Goal: Information Seeking & Learning: Learn about a topic

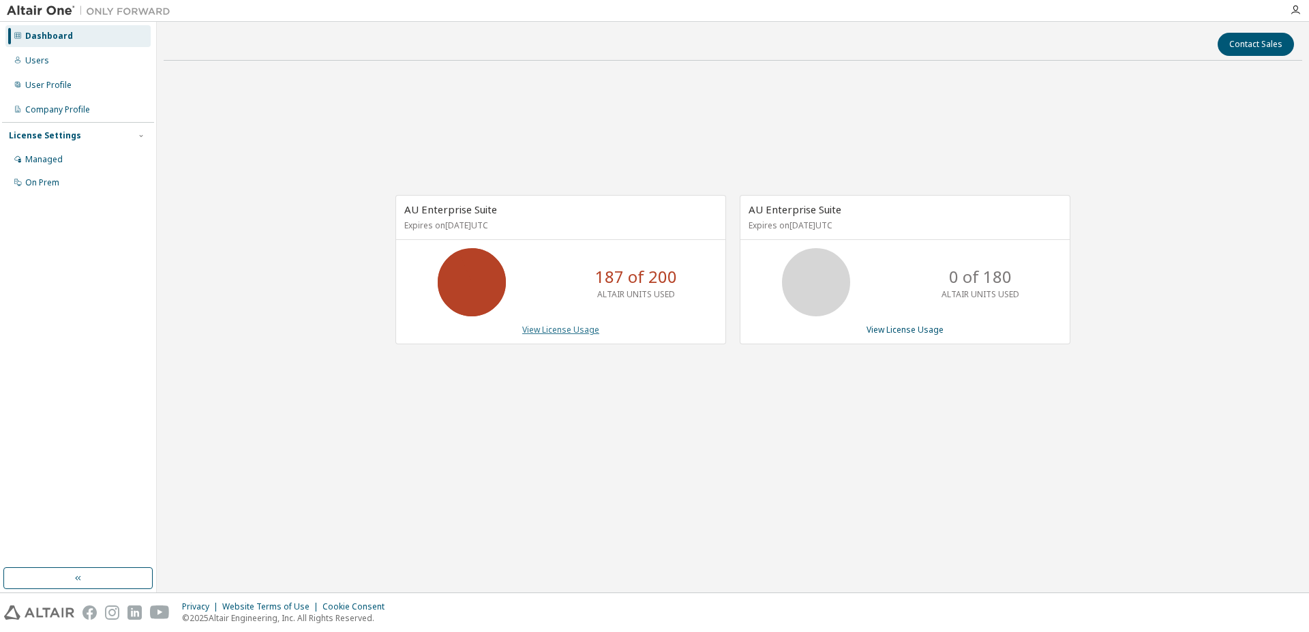
click at [549, 333] on link "View License Usage" at bounding box center [560, 330] width 77 height 12
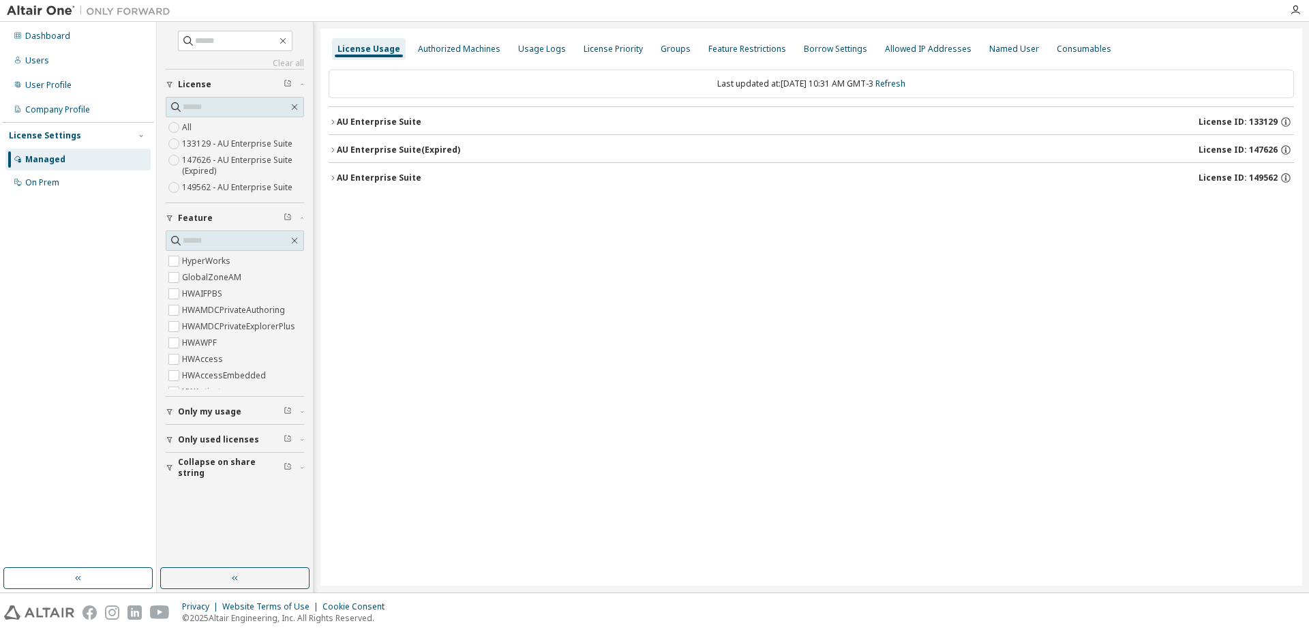
click at [167, 440] on icon "button" at bounding box center [170, 440] width 8 height 8
click at [335, 120] on icon "button" at bounding box center [333, 122] width 8 height 8
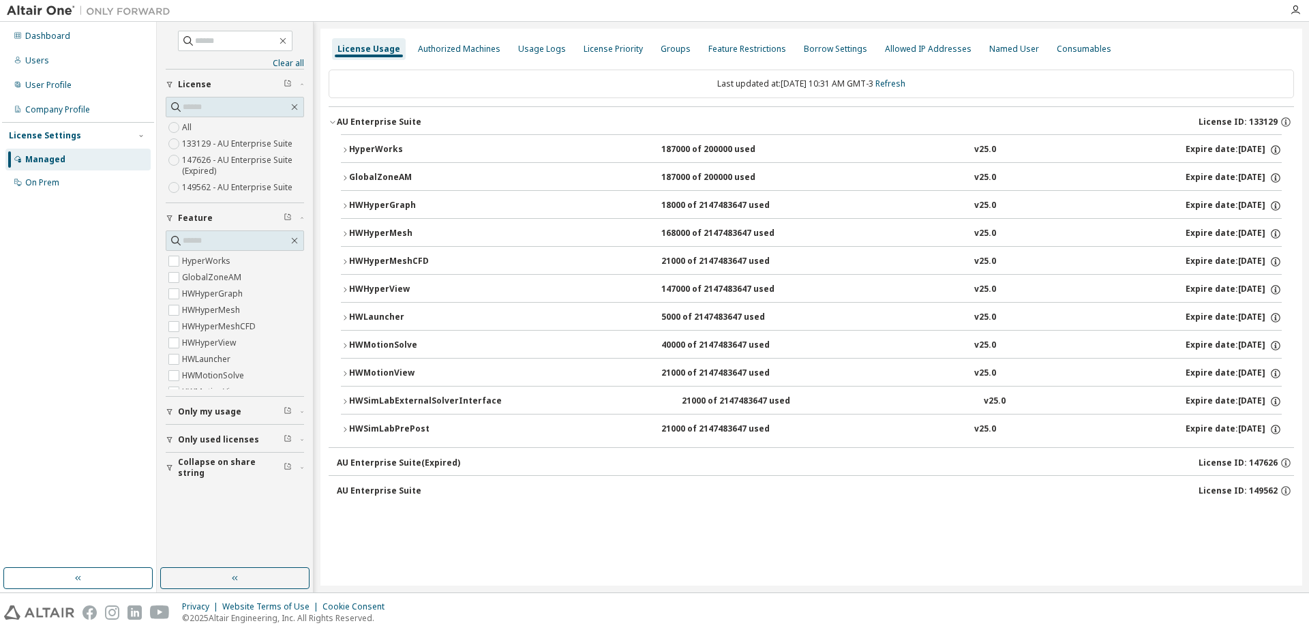
click at [346, 400] on icon "button" at bounding box center [345, 402] width 8 height 8
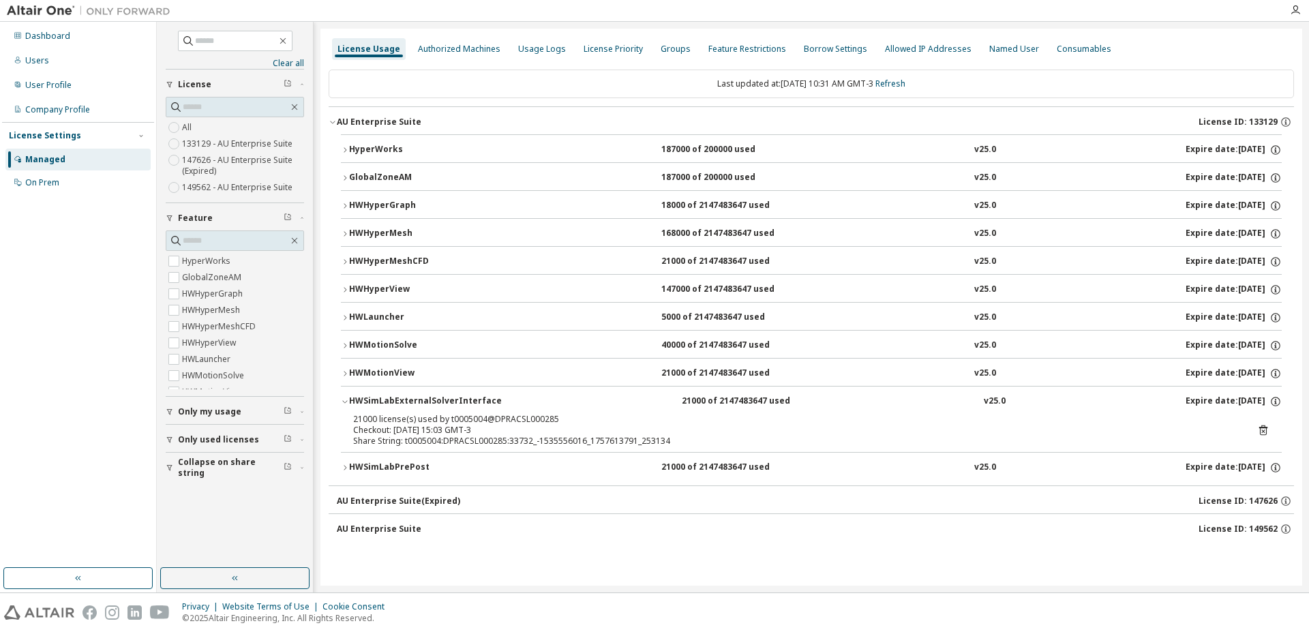
click at [1264, 430] on icon at bounding box center [1263, 430] width 12 height 12
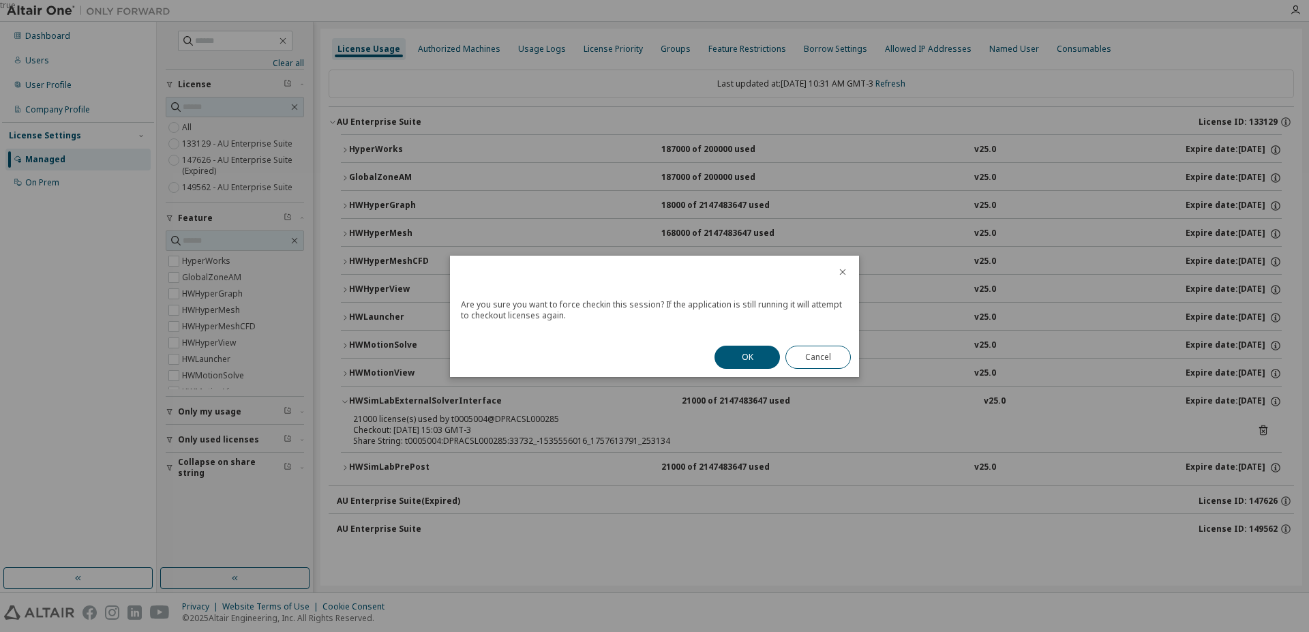
drag, startPoint x: 759, startPoint y: 354, endPoint x: 746, endPoint y: 357, distance: 13.2
click at [760, 354] on button "OK" at bounding box center [747, 357] width 65 height 23
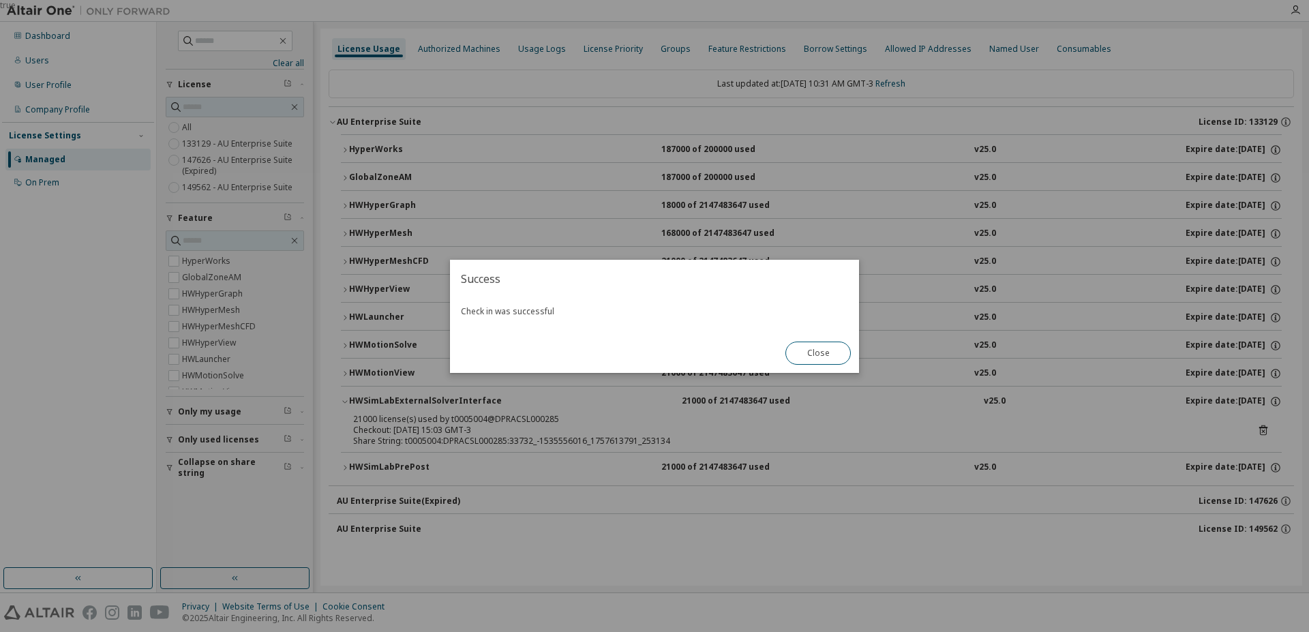
click at [348, 465] on div "true" at bounding box center [654, 316] width 1309 height 632
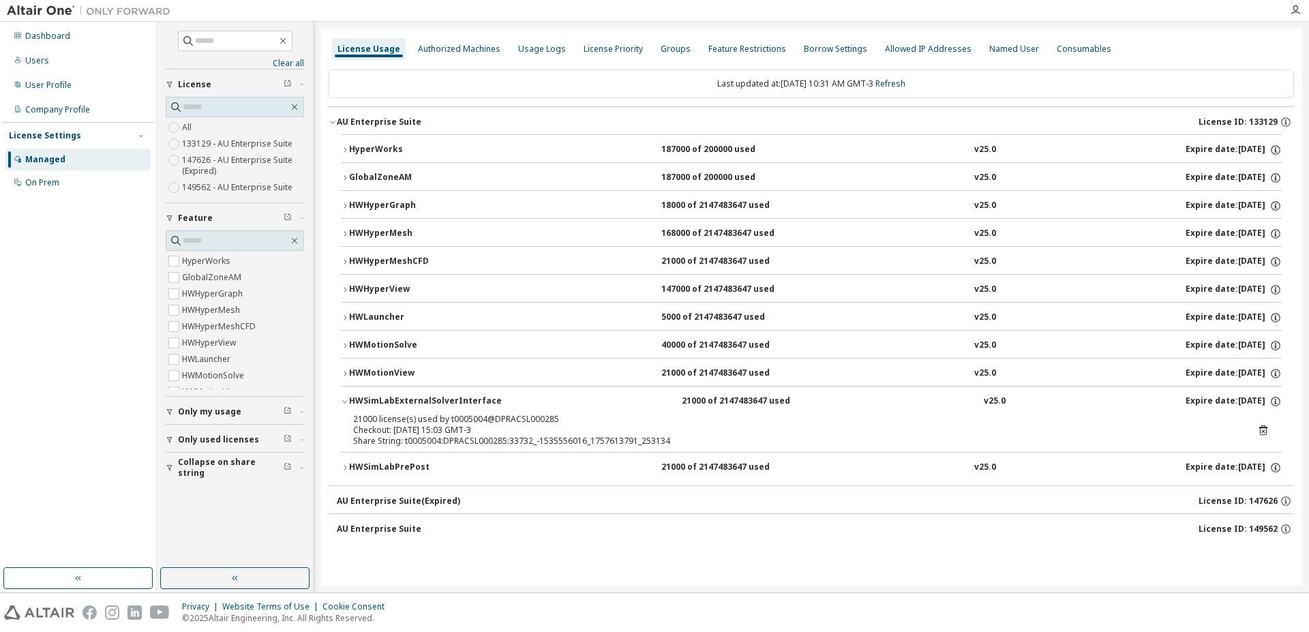
click at [348, 465] on icon "button" at bounding box center [345, 468] width 8 height 8
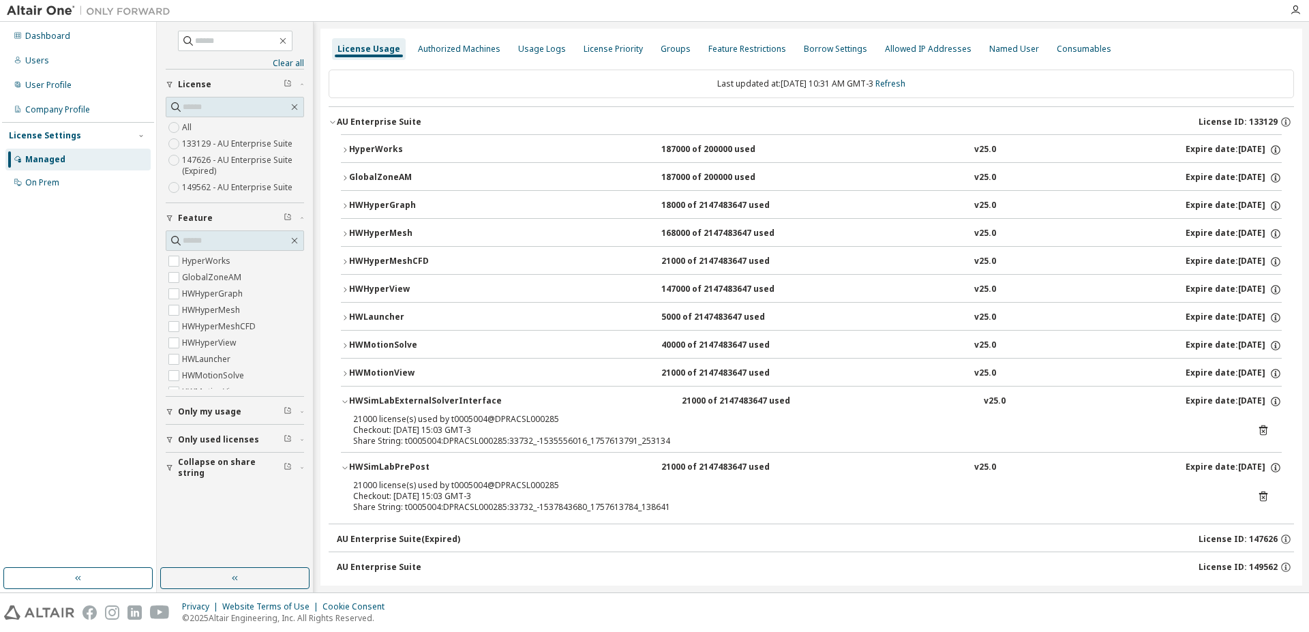
click at [1257, 496] on icon at bounding box center [1263, 496] width 12 height 12
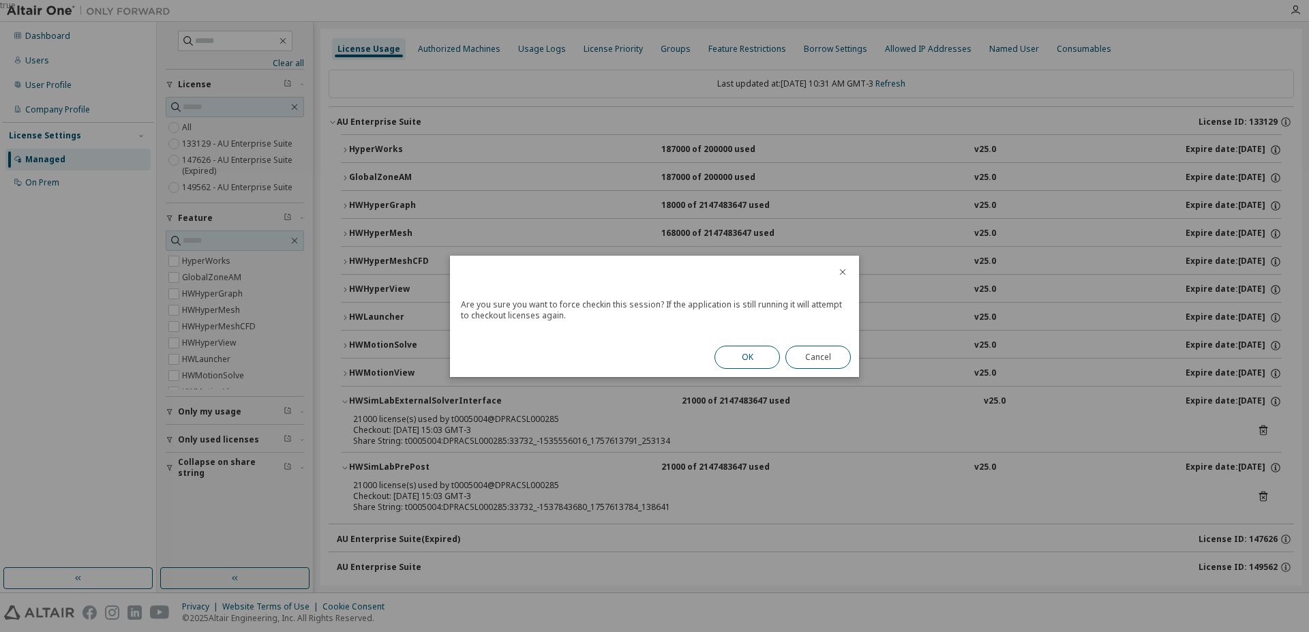
click at [768, 365] on button "OK" at bounding box center [747, 357] width 65 height 23
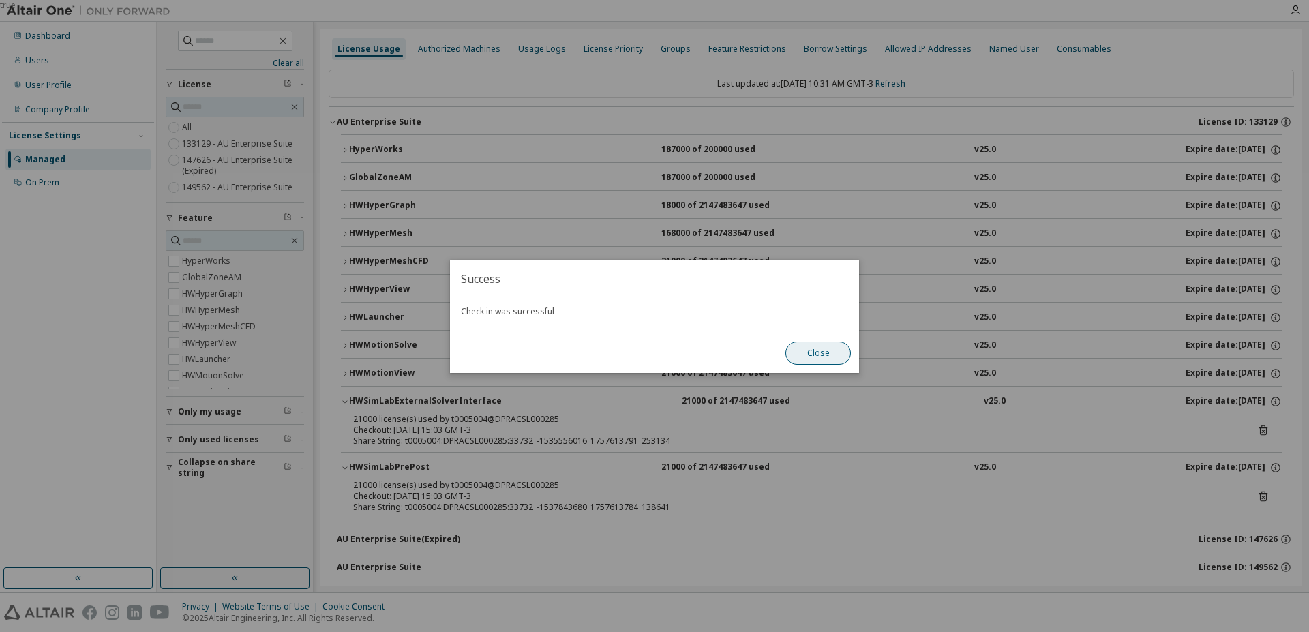
click at [818, 351] on button "Close" at bounding box center [817, 353] width 65 height 23
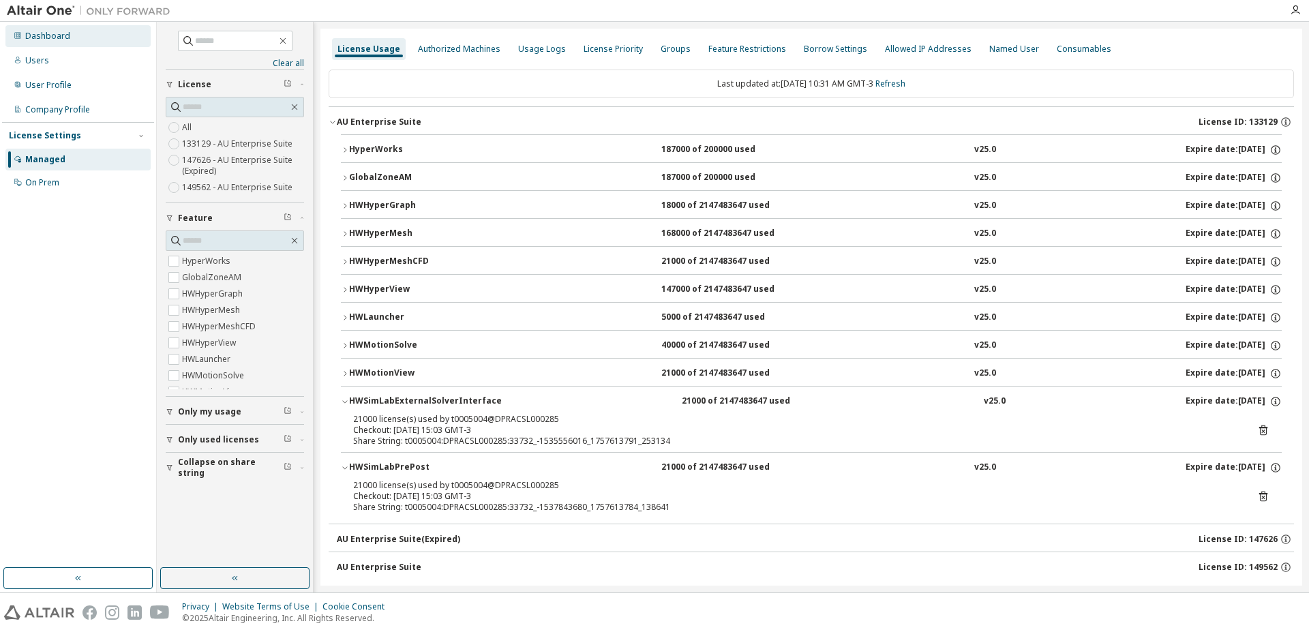
click at [72, 38] on div "Dashboard" at bounding box center [77, 36] width 145 height 22
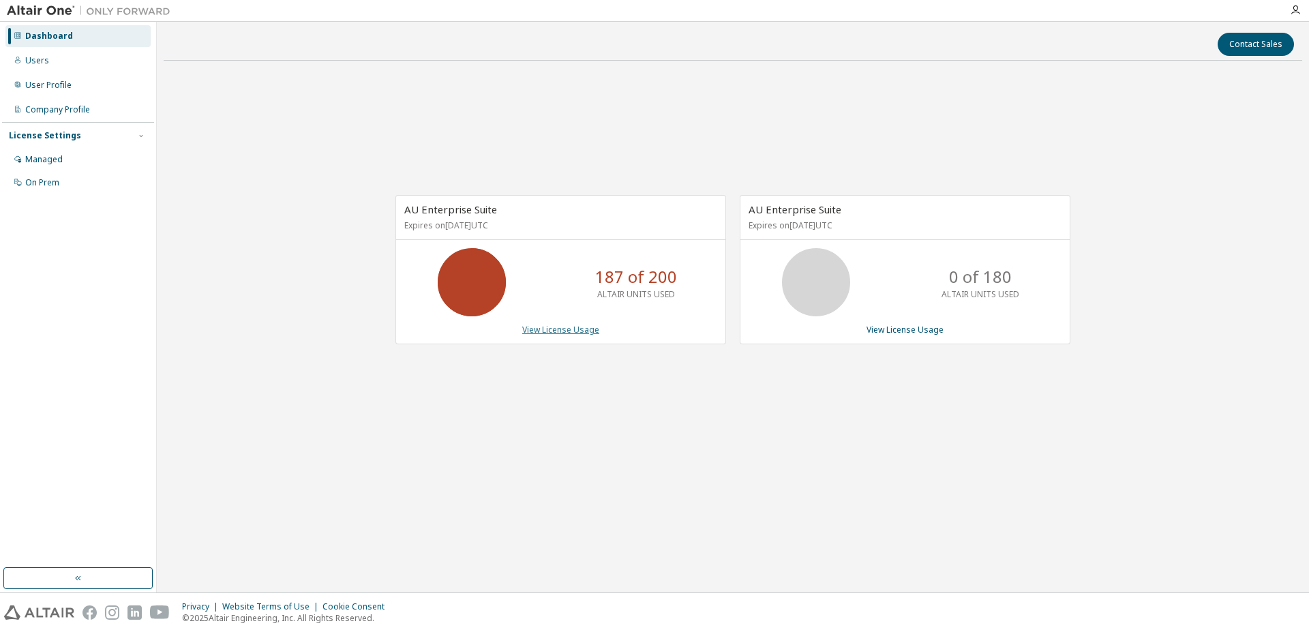
click at [576, 327] on link "View License Usage" at bounding box center [560, 330] width 77 height 12
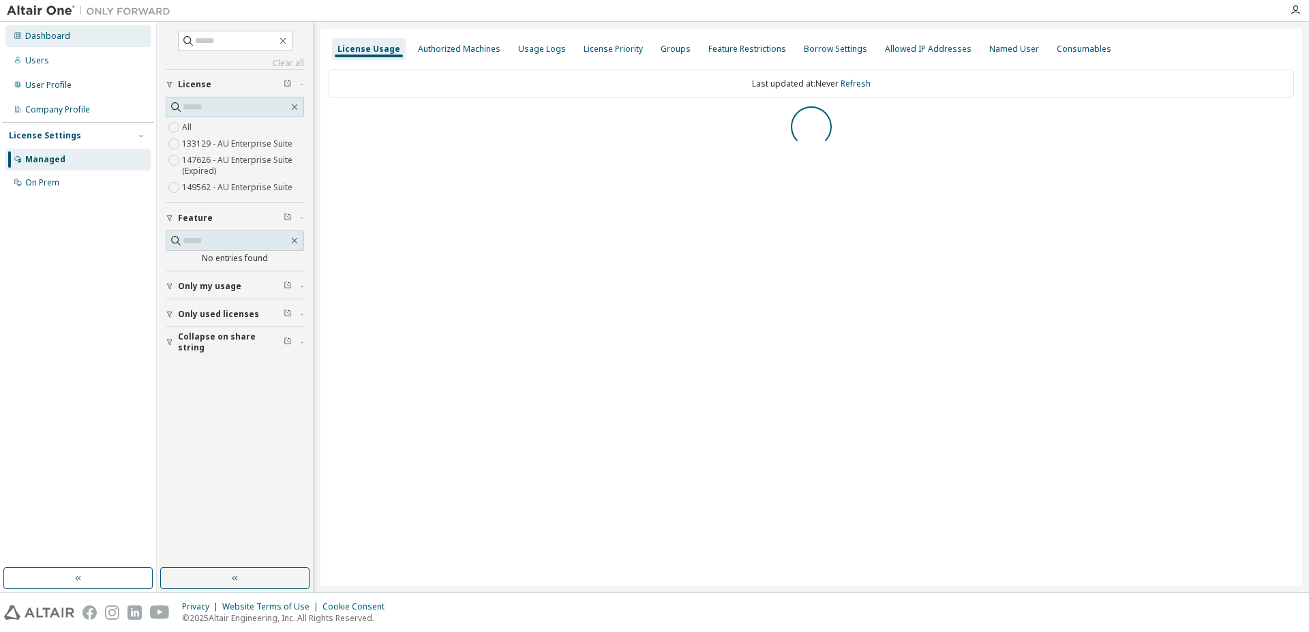
click at [43, 34] on div "Dashboard" at bounding box center [47, 36] width 45 height 11
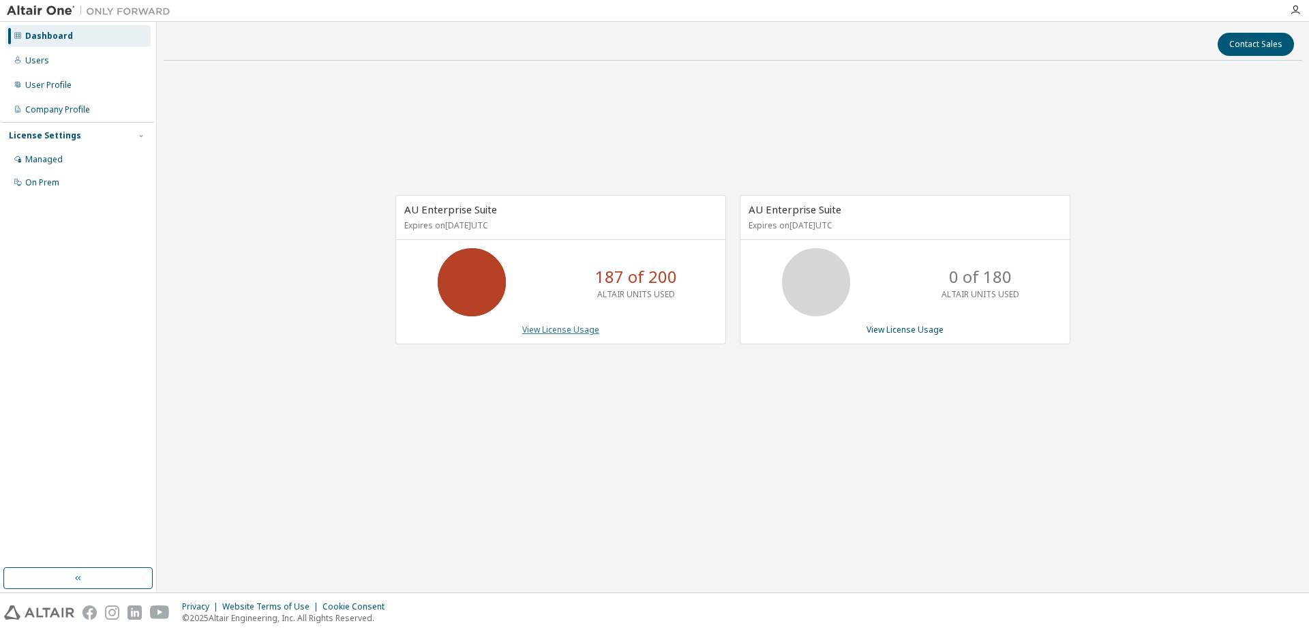
click at [571, 329] on link "View License Usage" at bounding box center [560, 330] width 77 height 12
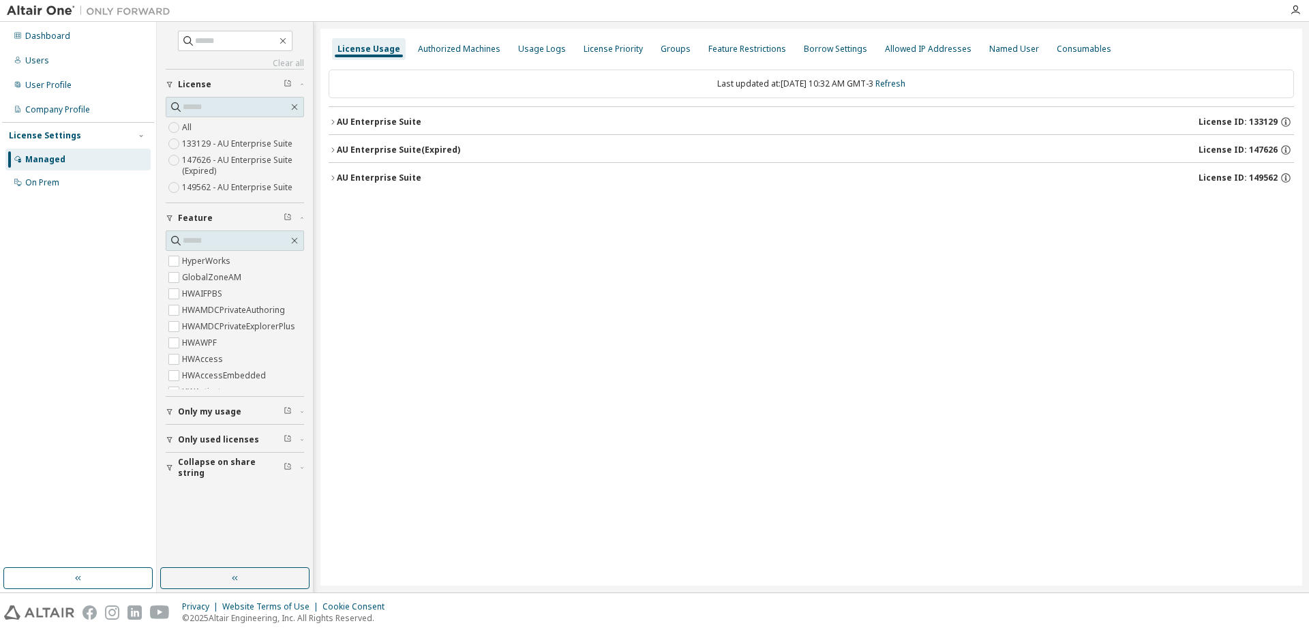
click at [172, 441] on icon "button" at bounding box center [170, 440] width 8 height 8
click at [338, 118] on div "AU Enterprise Suite" at bounding box center [379, 122] width 85 height 11
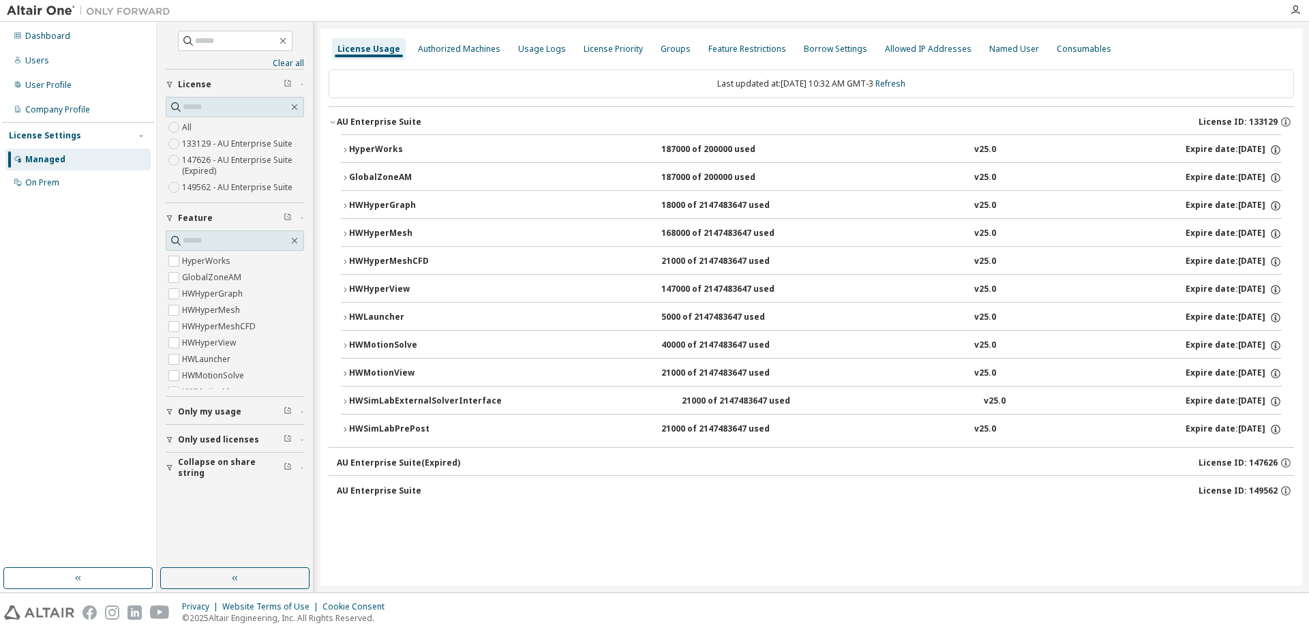
click at [343, 430] on icon "button" at bounding box center [345, 429] width 8 height 8
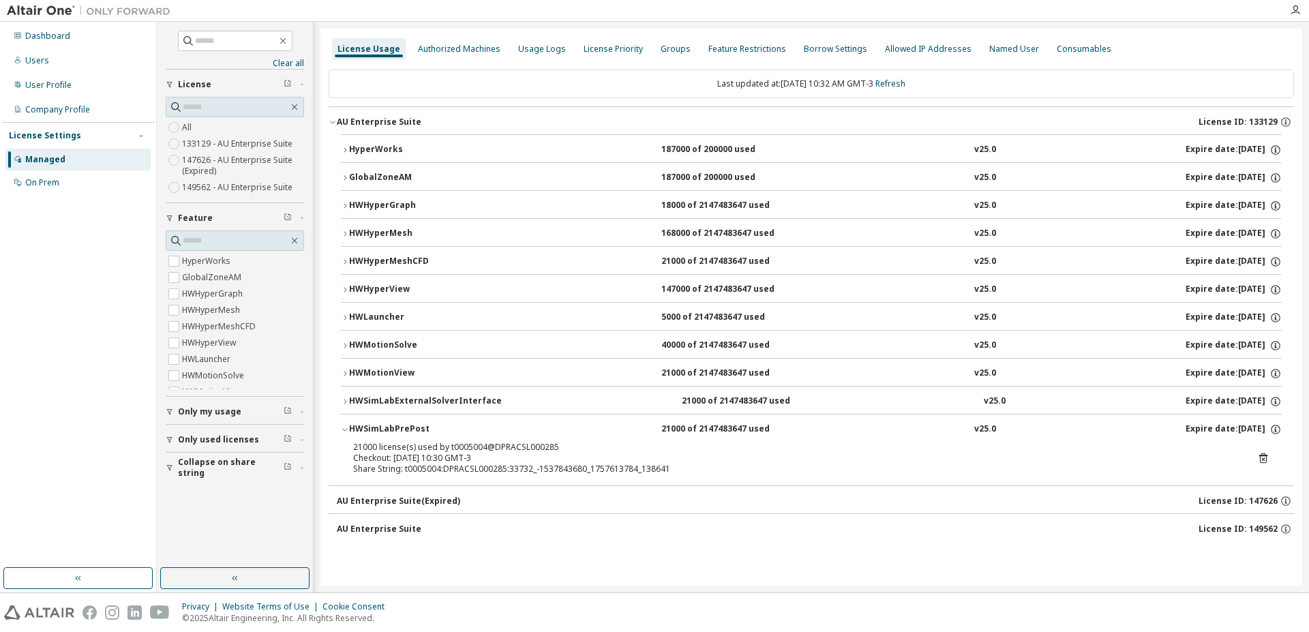
click at [1263, 453] on icon at bounding box center [1263, 458] width 12 height 12
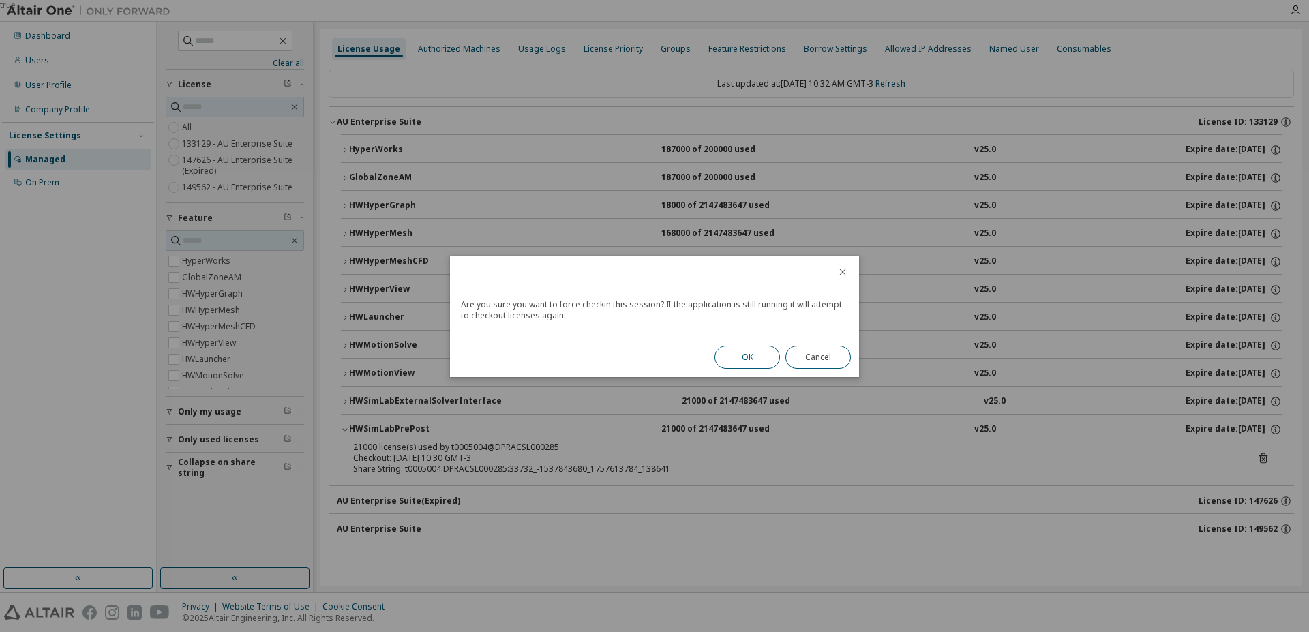
click at [742, 362] on button "OK" at bounding box center [747, 357] width 65 height 23
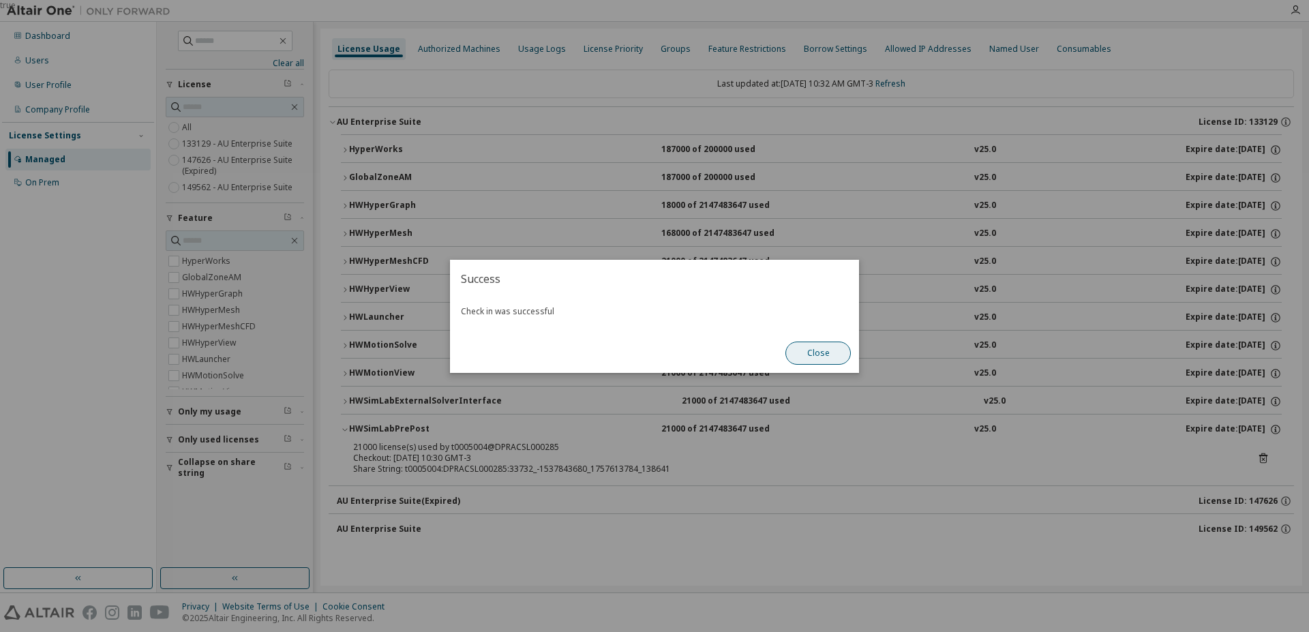
click at [813, 358] on button "Close" at bounding box center [817, 353] width 65 height 23
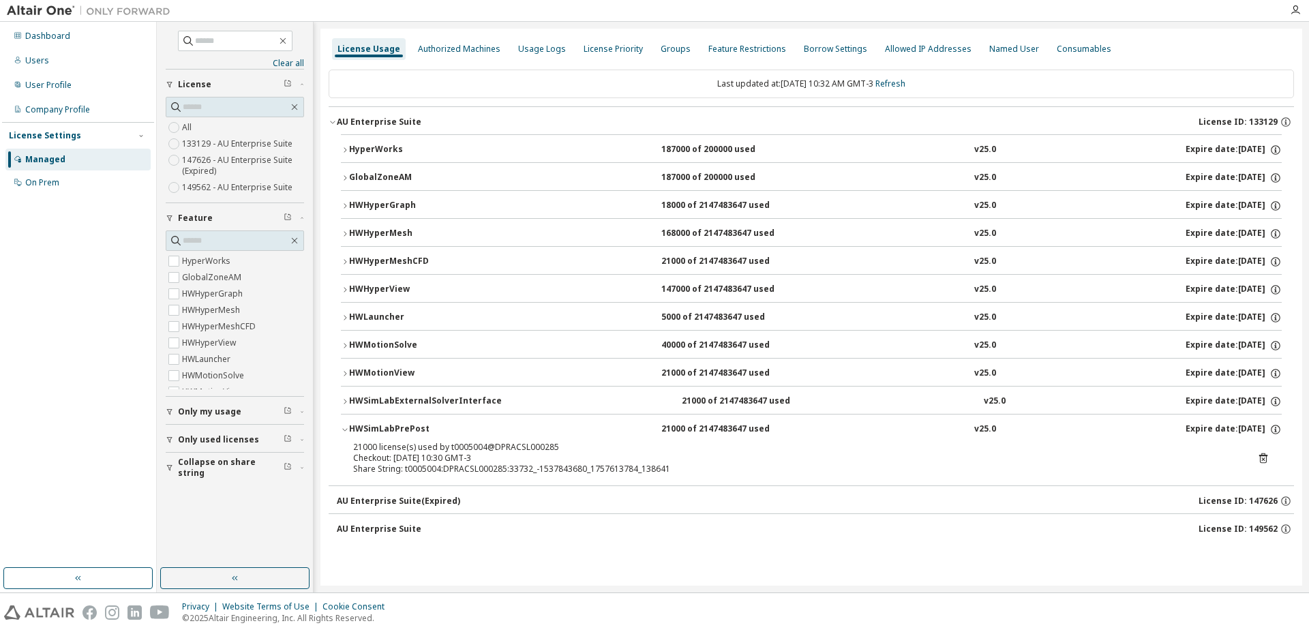
click at [346, 402] on icon "button" at bounding box center [345, 402] width 8 height 8
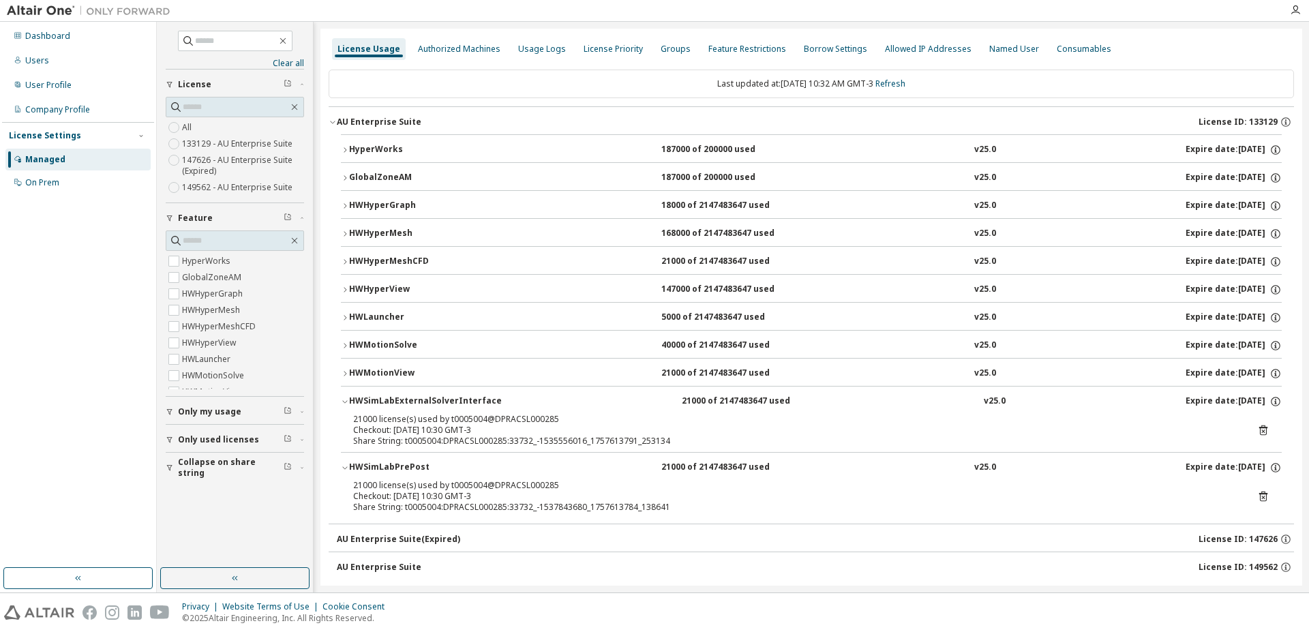
click at [1259, 428] on icon at bounding box center [1263, 430] width 8 height 10
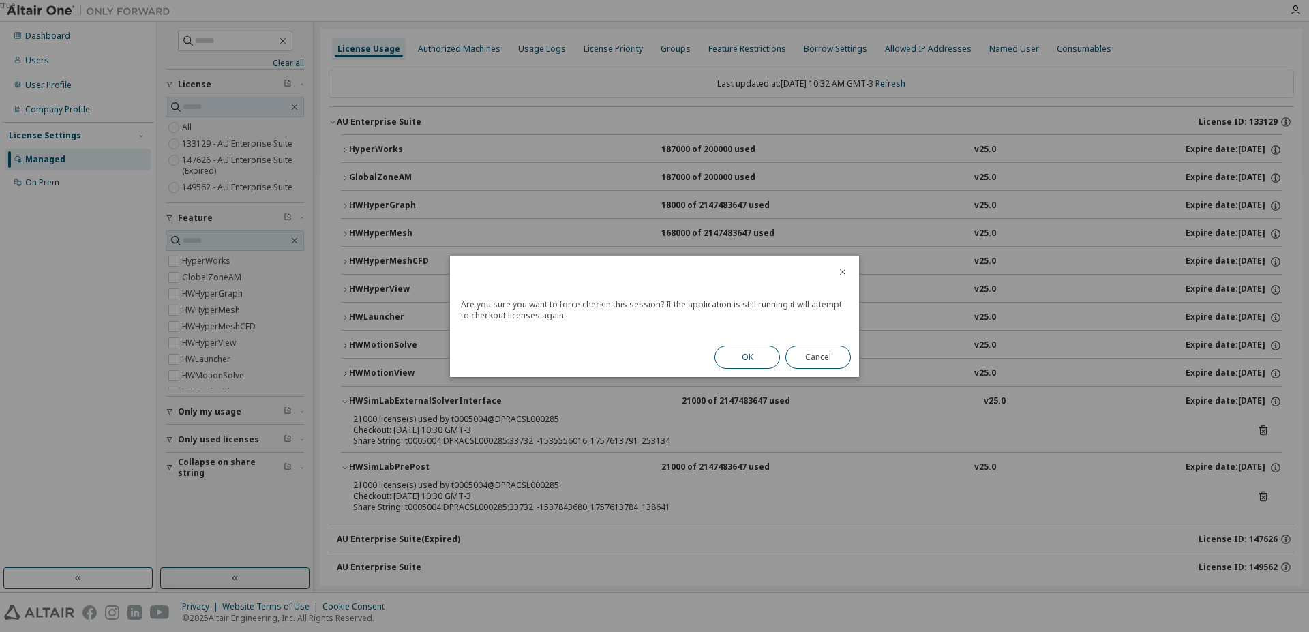
click at [751, 362] on button "OK" at bounding box center [747, 357] width 65 height 23
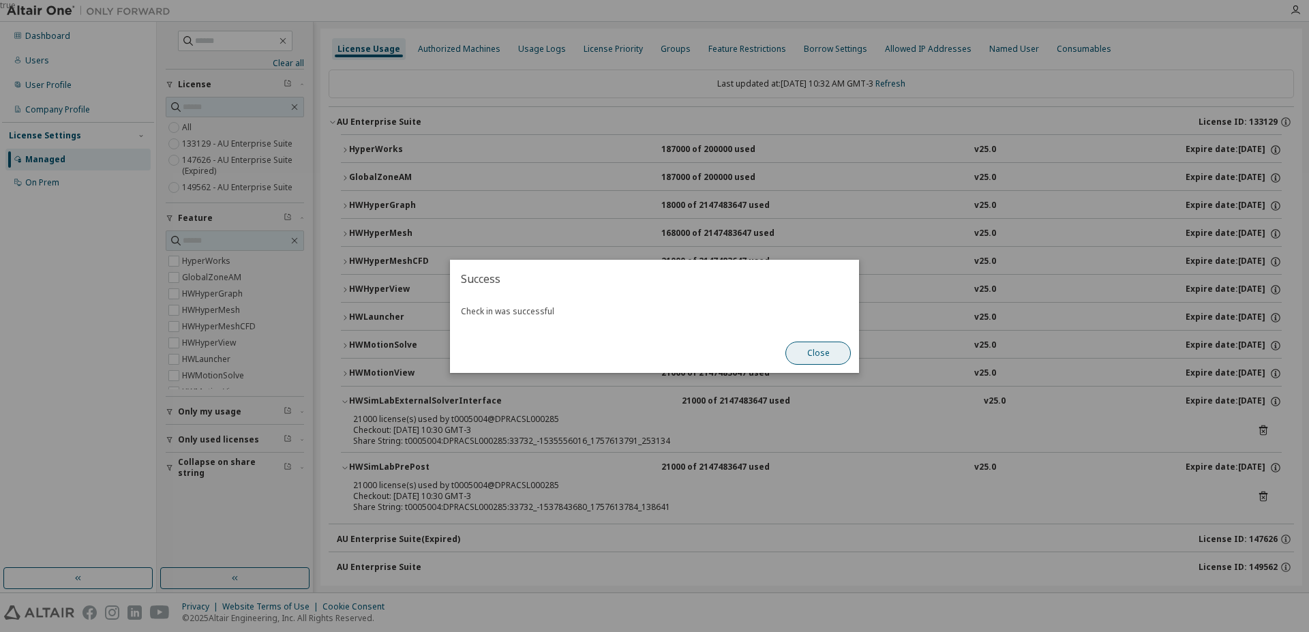
click at [820, 354] on button "Close" at bounding box center [817, 353] width 65 height 23
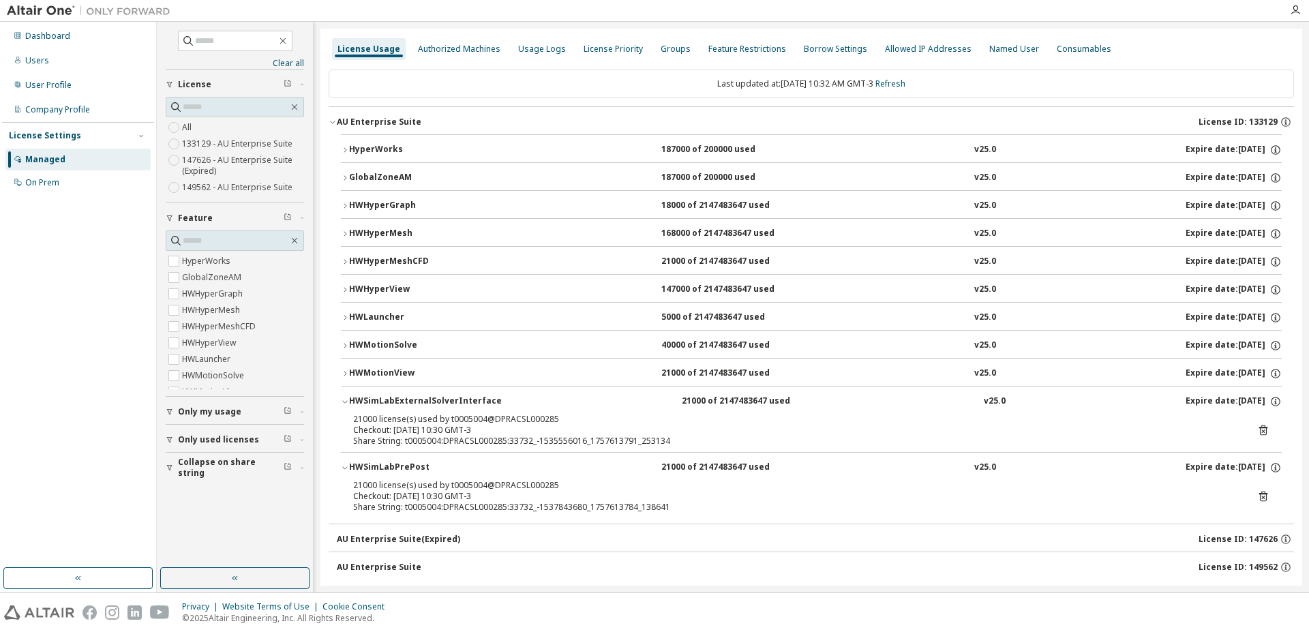
click at [348, 344] on icon "button" at bounding box center [345, 346] width 8 height 8
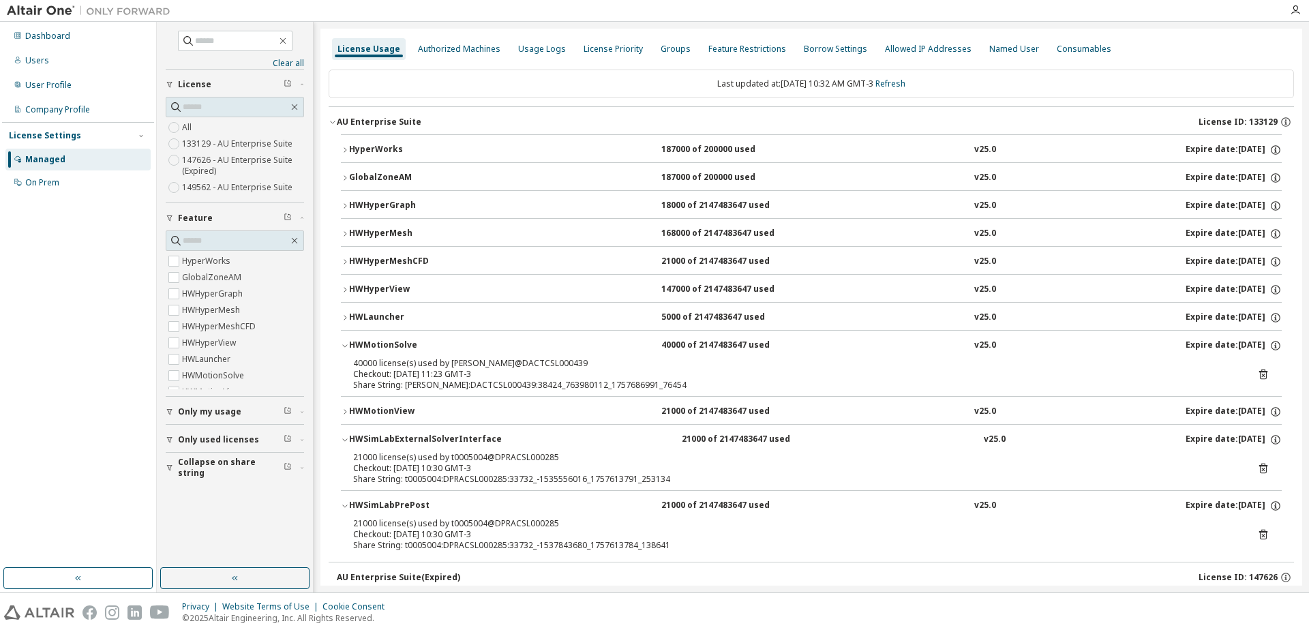
click at [1257, 375] on icon at bounding box center [1263, 374] width 12 height 12
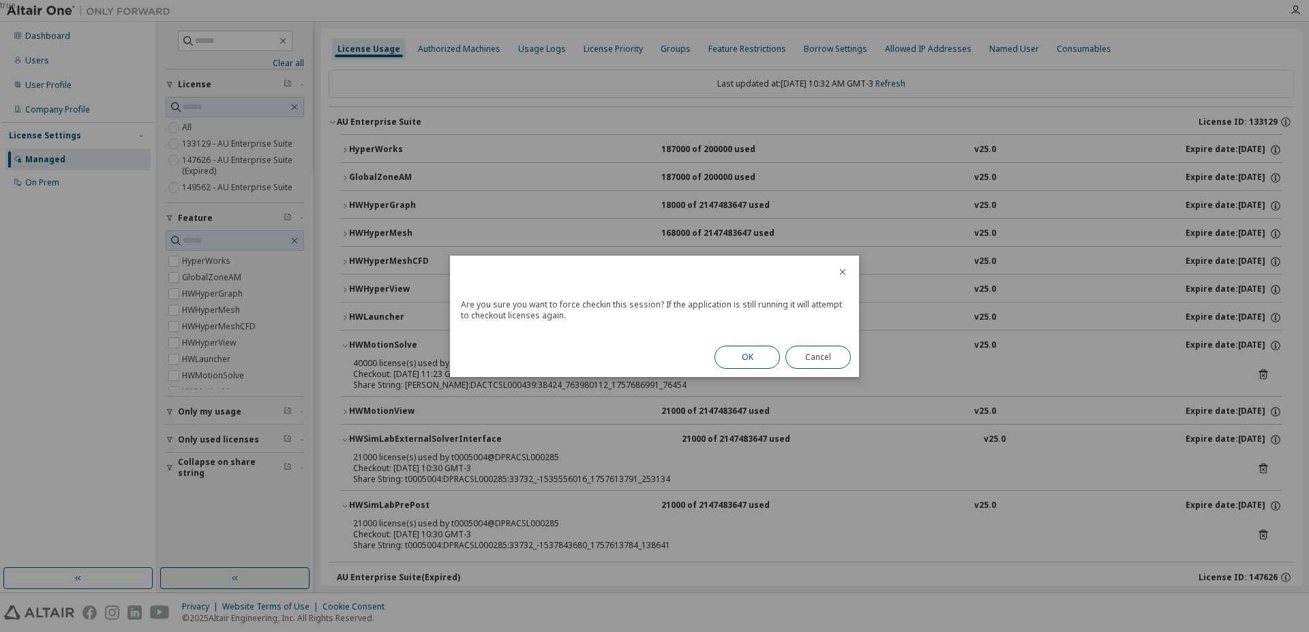
click at [747, 353] on button "OK" at bounding box center [747, 357] width 65 height 23
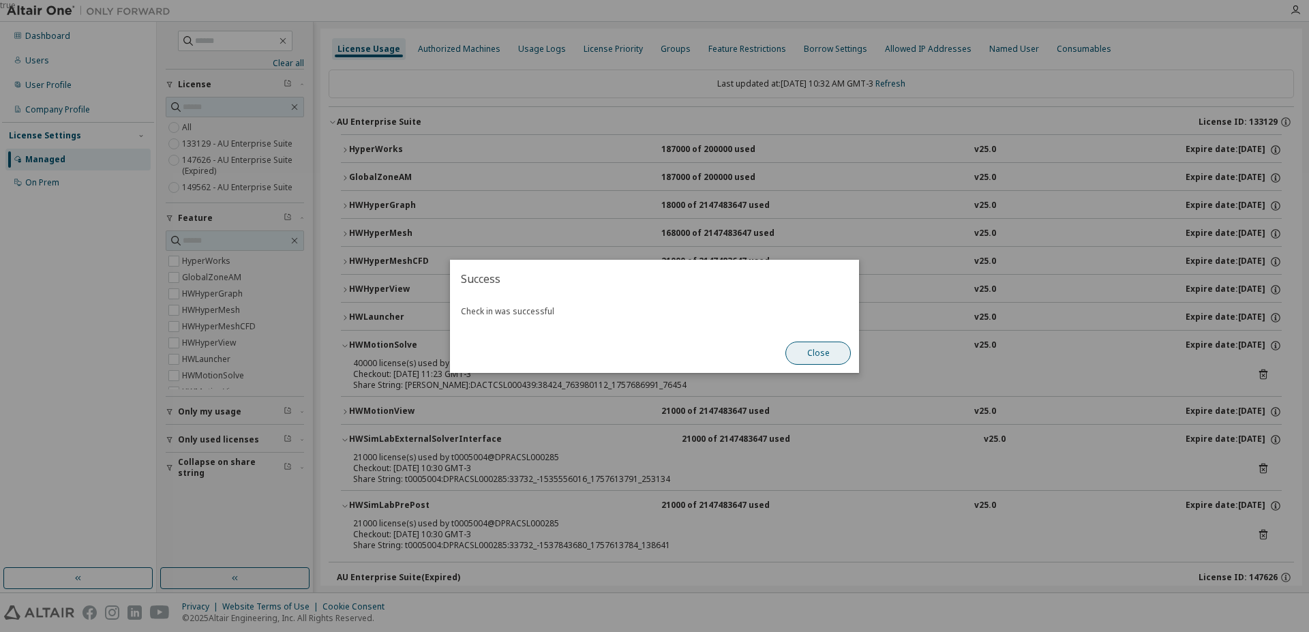
click at [808, 349] on button "Close" at bounding box center [817, 353] width 65 height 23
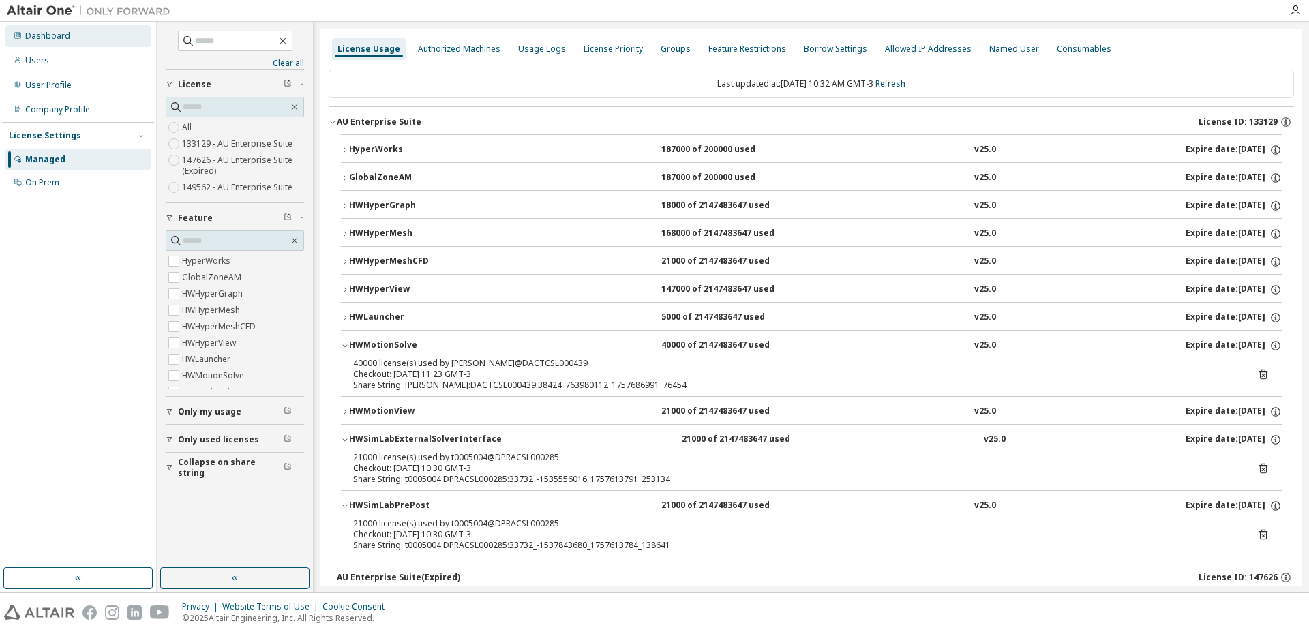
click at [62, 36] on div "Dashboard" at bounding box center [47, 36] width 45 height 11
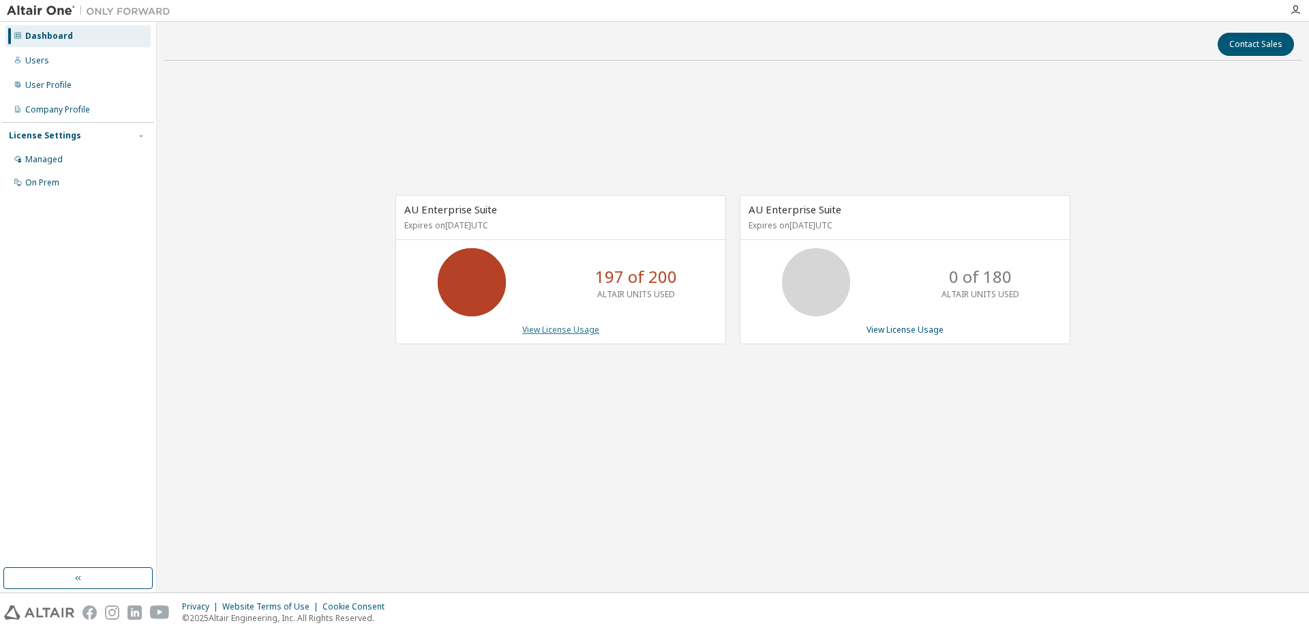
click at [567, 331] on link "View License Usage" at bounding box center [560, 330] width 77 height 12
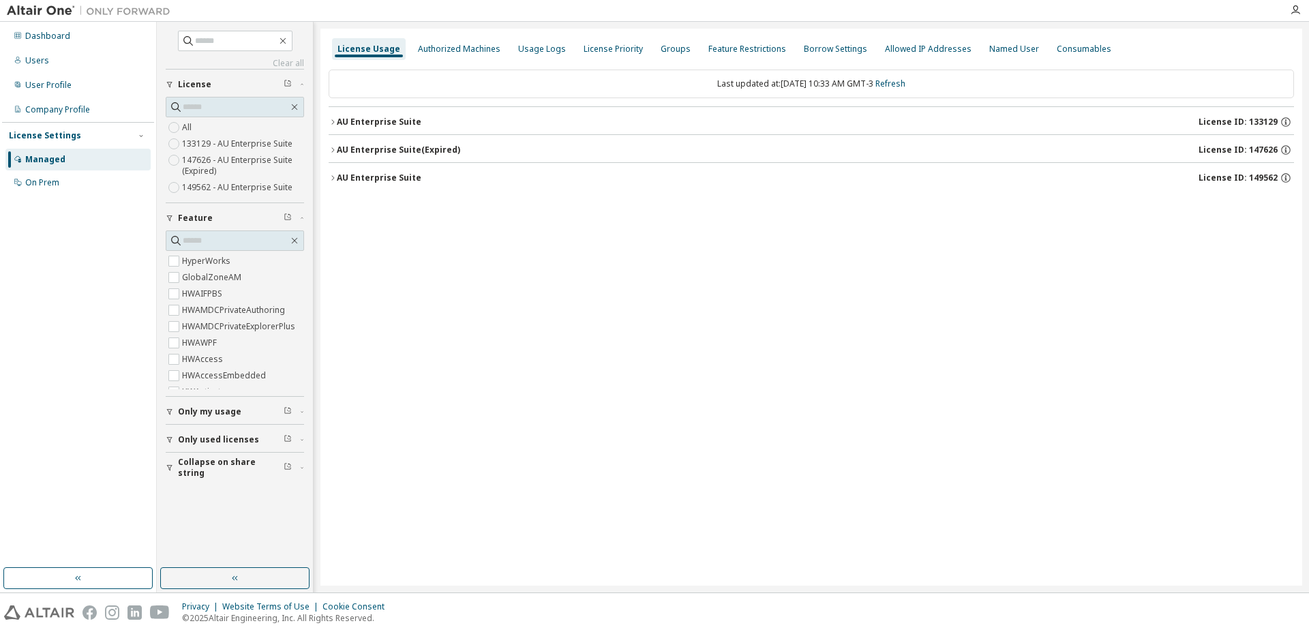
click at [171, 435] on button "Only used licenses" at bounding box center [235, 440] width 138 height 30
click at [335, 123] on icon "button" at bounding box center [333, 122] width 8 height 8
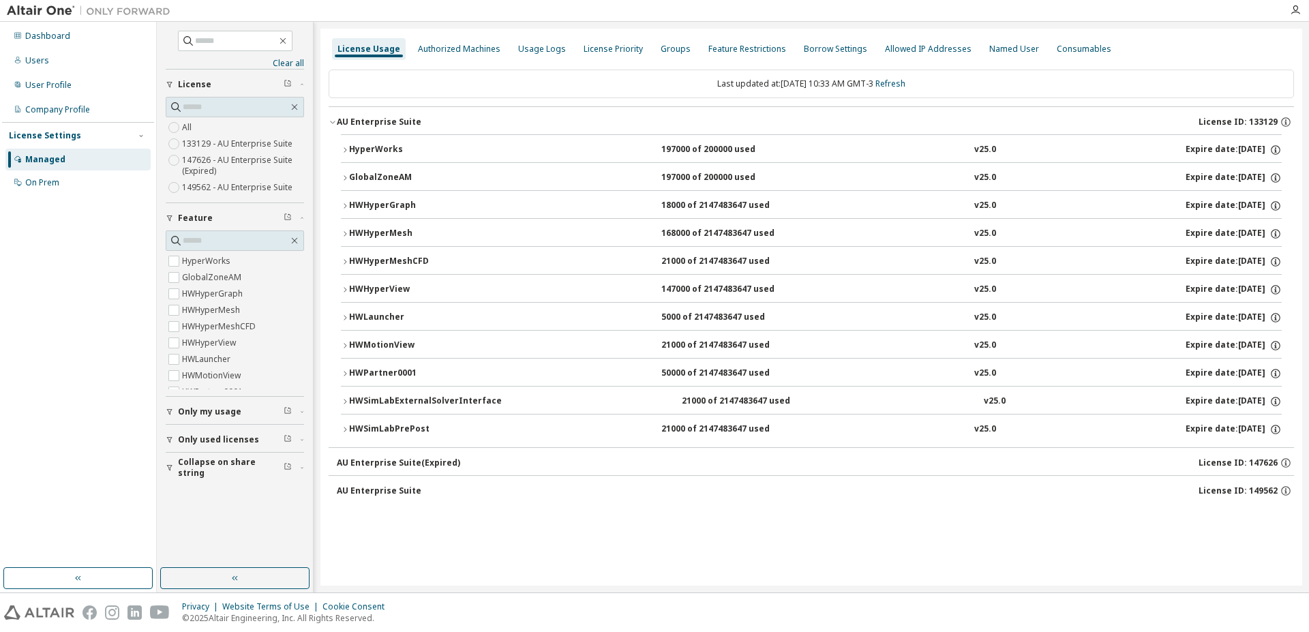
click at [496, 368] on div "HWPartner0001 50000 of 2147483647 used v25.0 Expire date: [DATE]" at bounding box center [815, 374] width 933 height 12
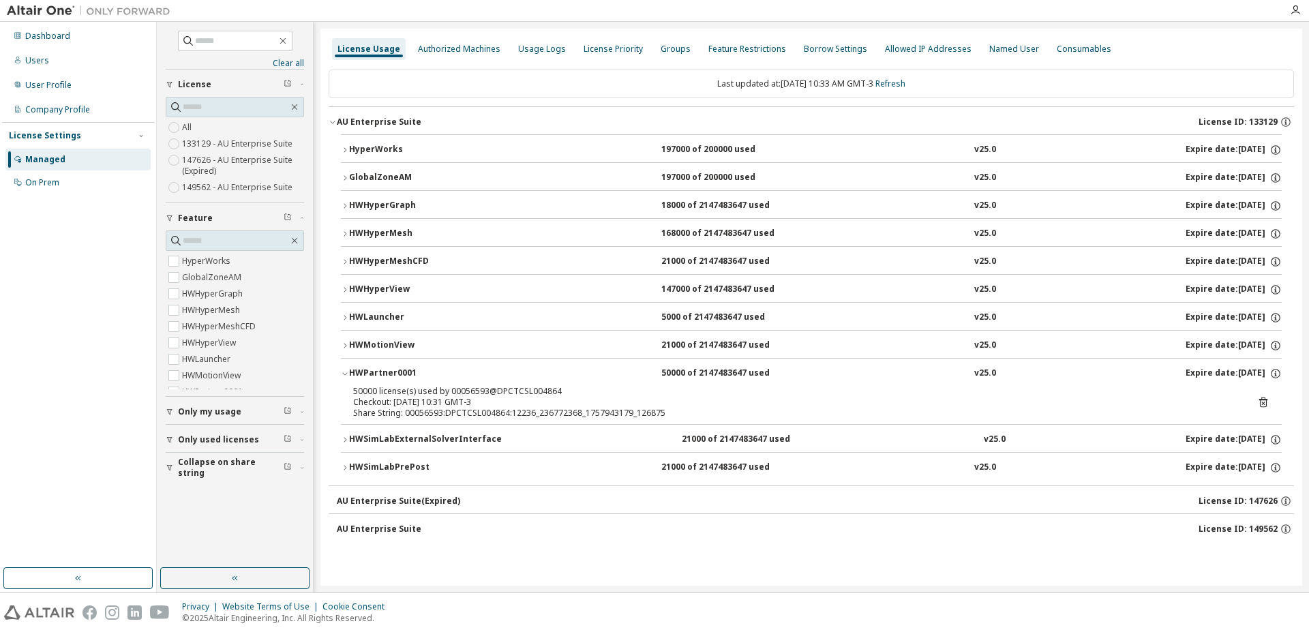
click at [1263, 402] on icon at bounding box center [1263, 402] width 12 height 12
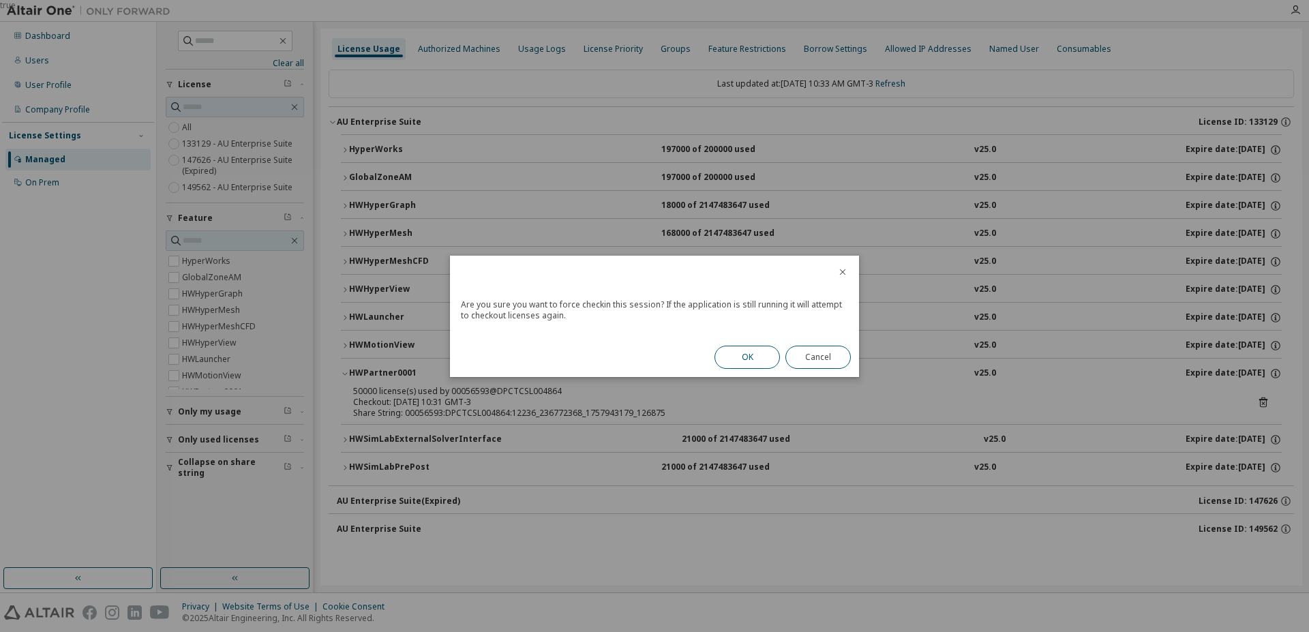
click at [743, 356] on button "OK" at bounding box center [747, 357] width 65 height 23
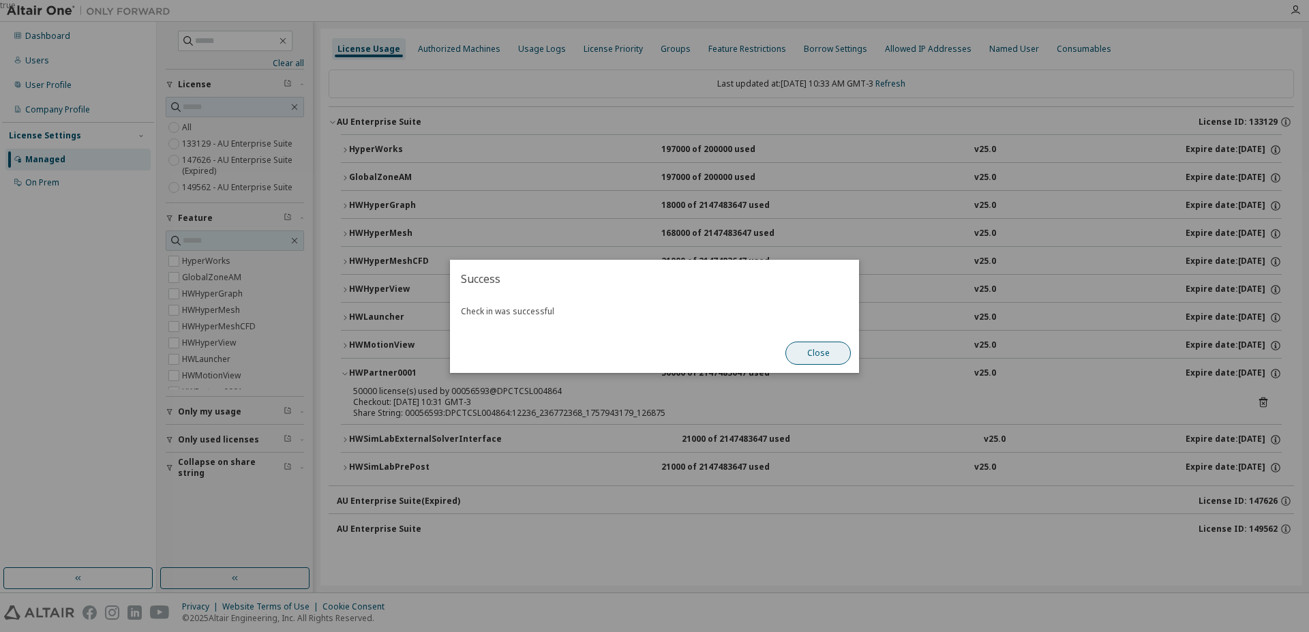
click at [824, 355] on button "Close" at bounding box center [817, 353] width 65 height 23
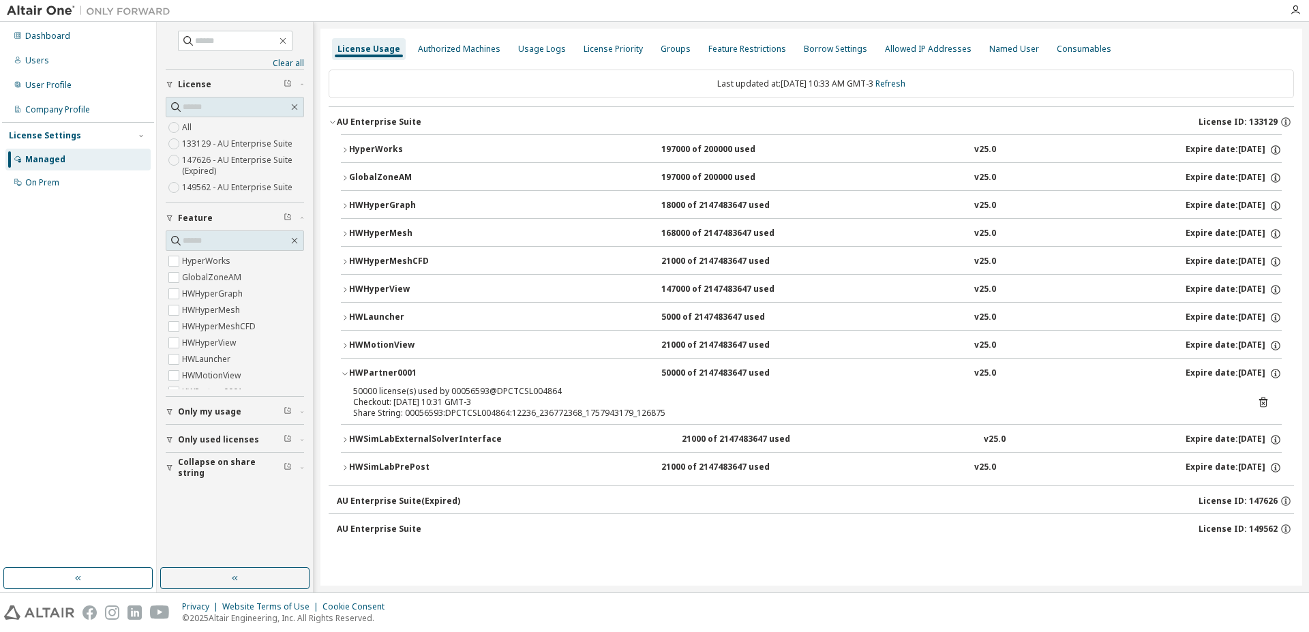
click at [1264, 402] on icon at bounding box center [1263, 402] width 12 height 12
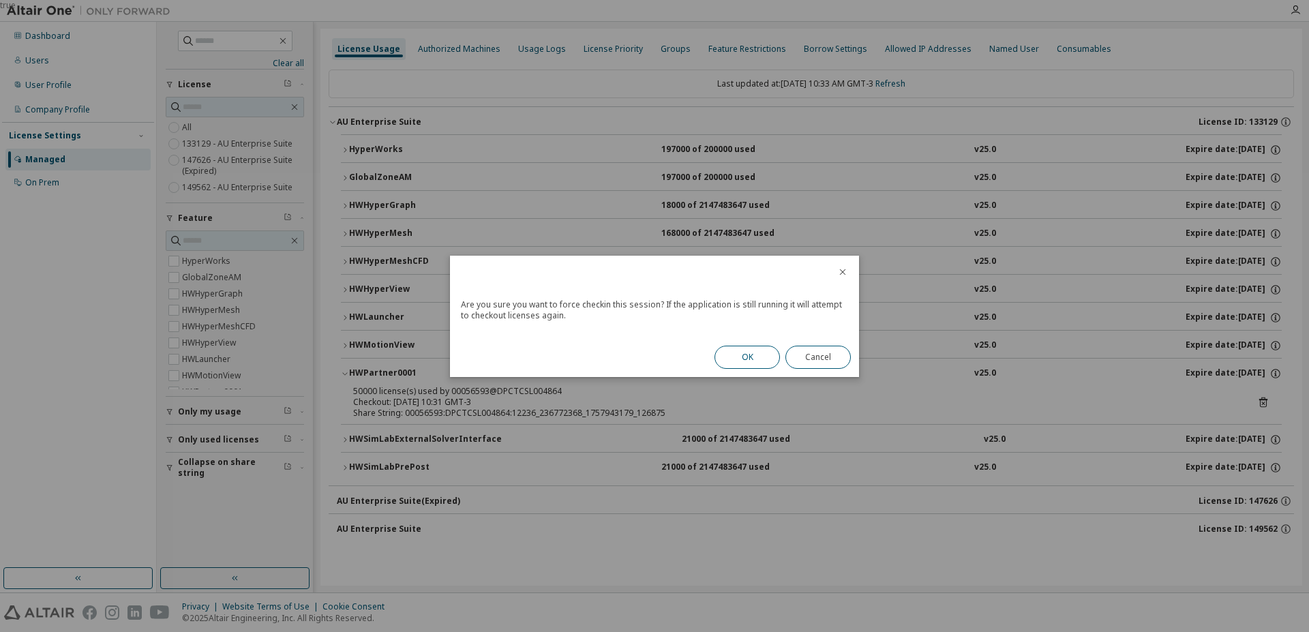
click at [751, 359] on button "OK" at bounding box center [747, 357] width 65 height 23
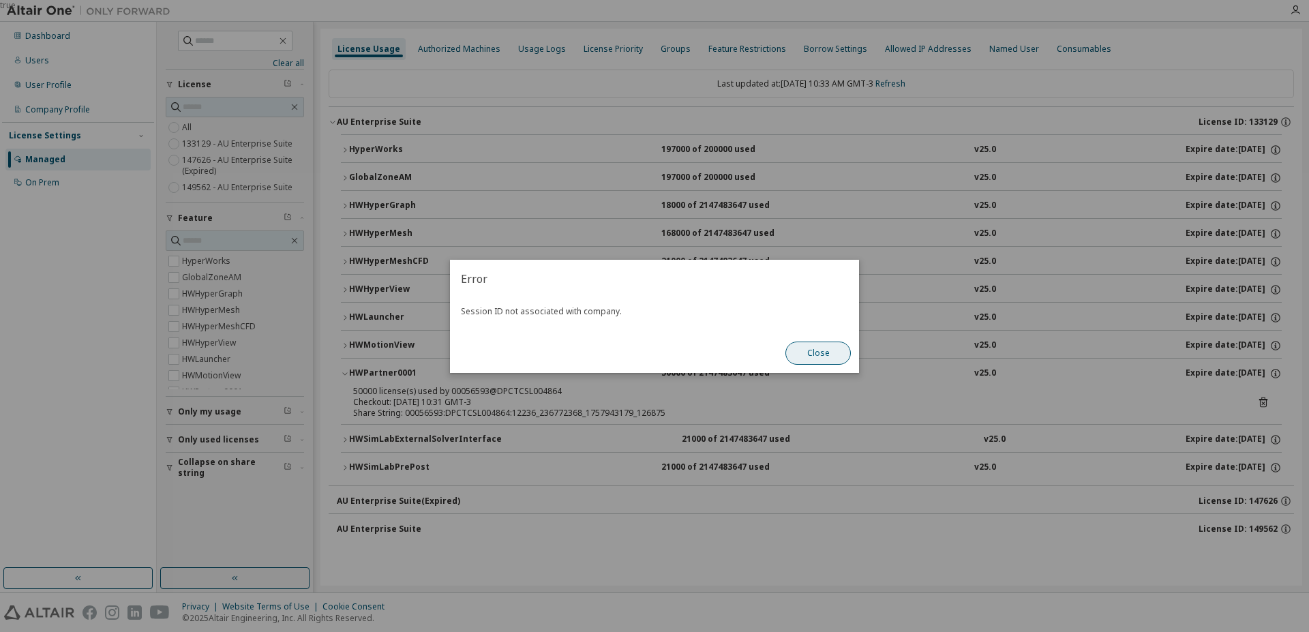
click at [813, 356] on button "Close" at bounding box center [817, 353] width 65 height 23
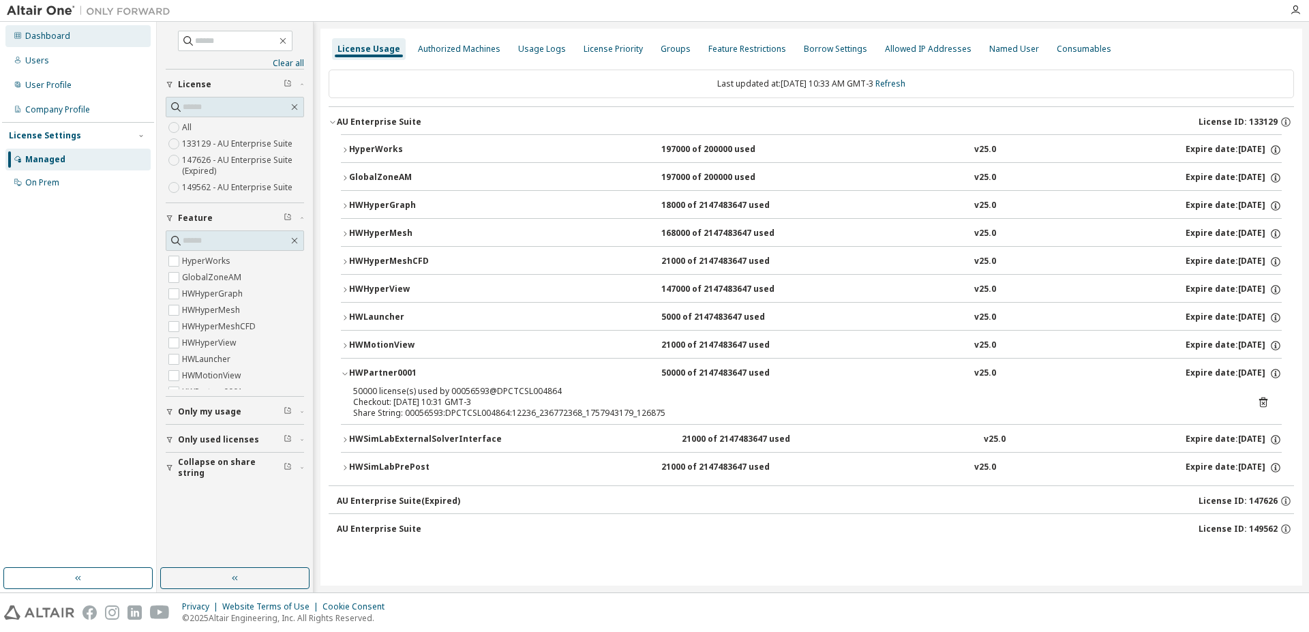
click at [67, 38] on div "Dashboard" at bounding box center [47, 36] width 45 height 11
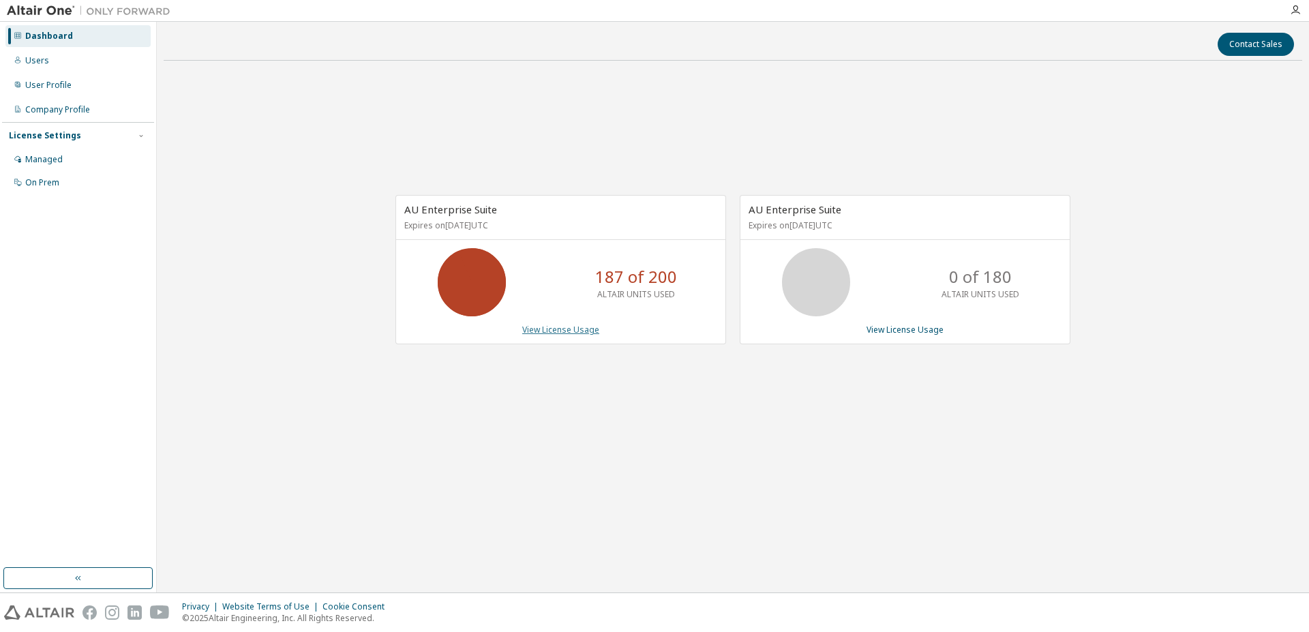
click at [572, 330] on link "View License Usage" at bounding box center [560, 330] width 77 height 12
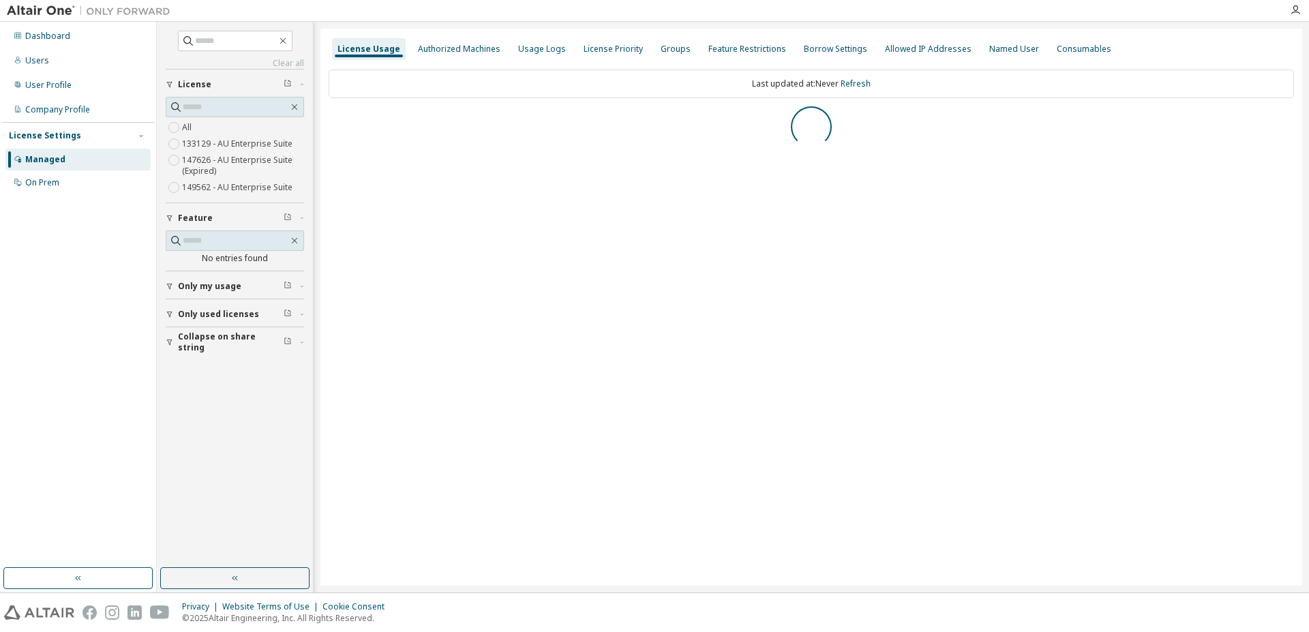
click at [170, 314] on icon "button" at bounding box center [170, 314] width 8 height 8
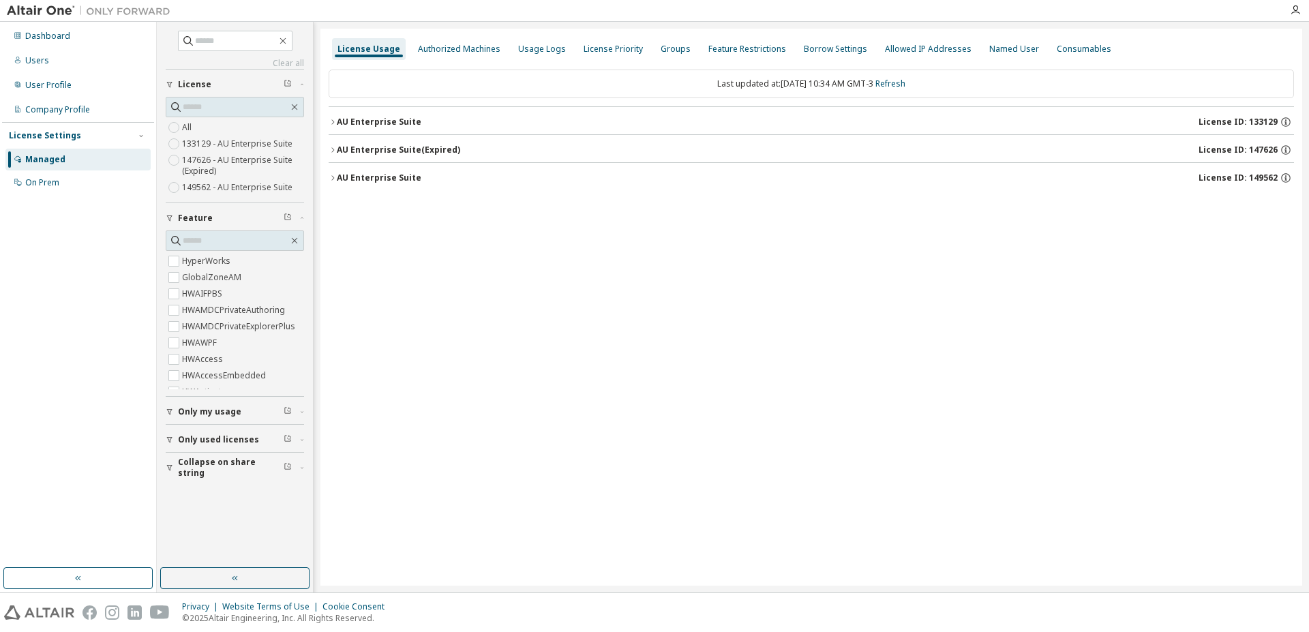
click at [171, 438] on icon "button" at bounding box center [169, 440] width 5 height 6
click at [333, 117] on button "AU Enterprise Suite License ID: 133129" at bounding box center [811, 122] width 965 height 30
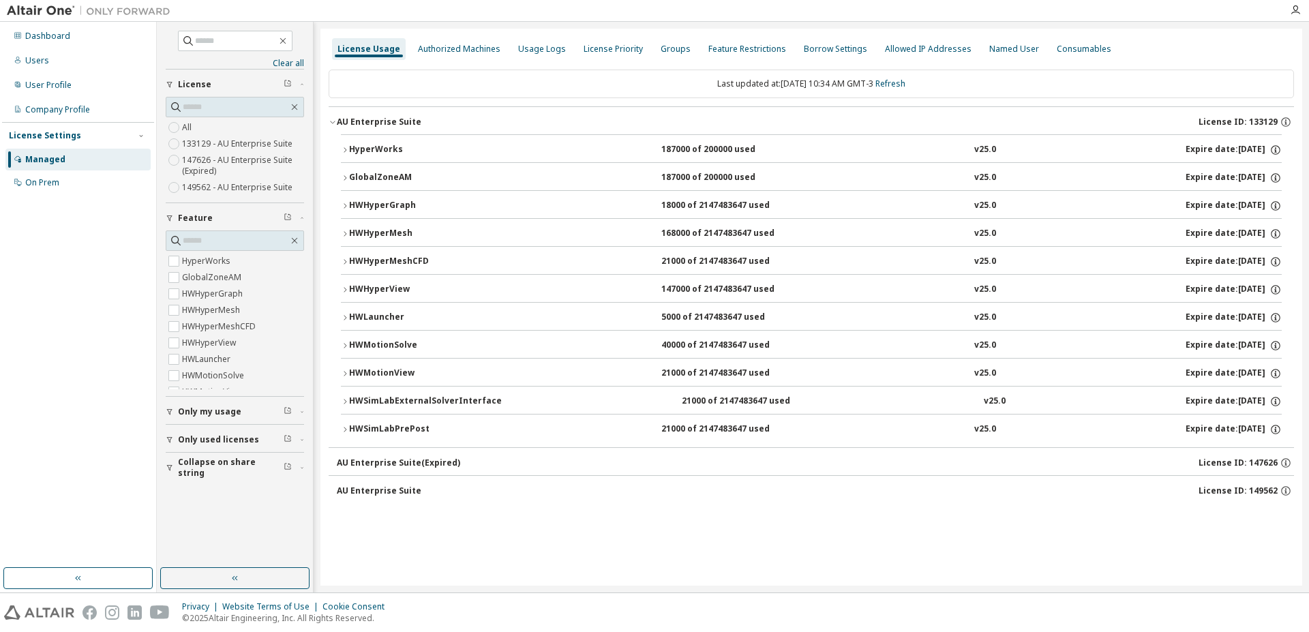
click at [349, 342] on div "HWMotionSolve" at bounding box center [410, 346] width 123 height 12
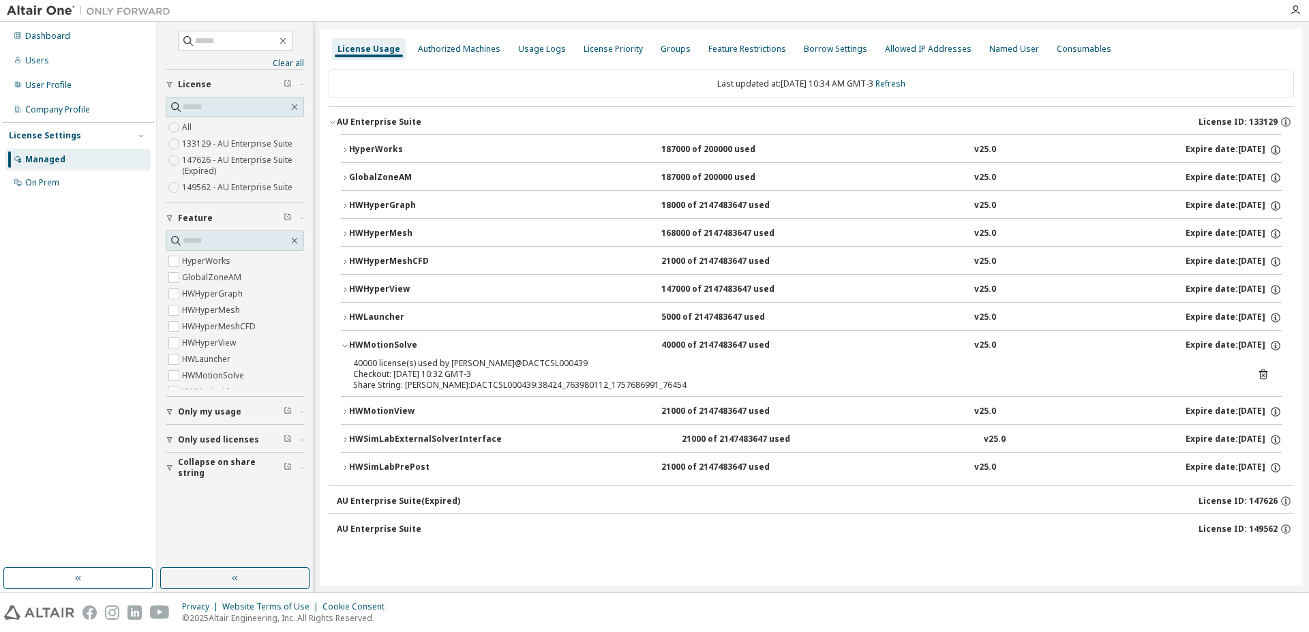
click at [1269, 372] on icon at bounding box center [1263, 374] width 12 height 12
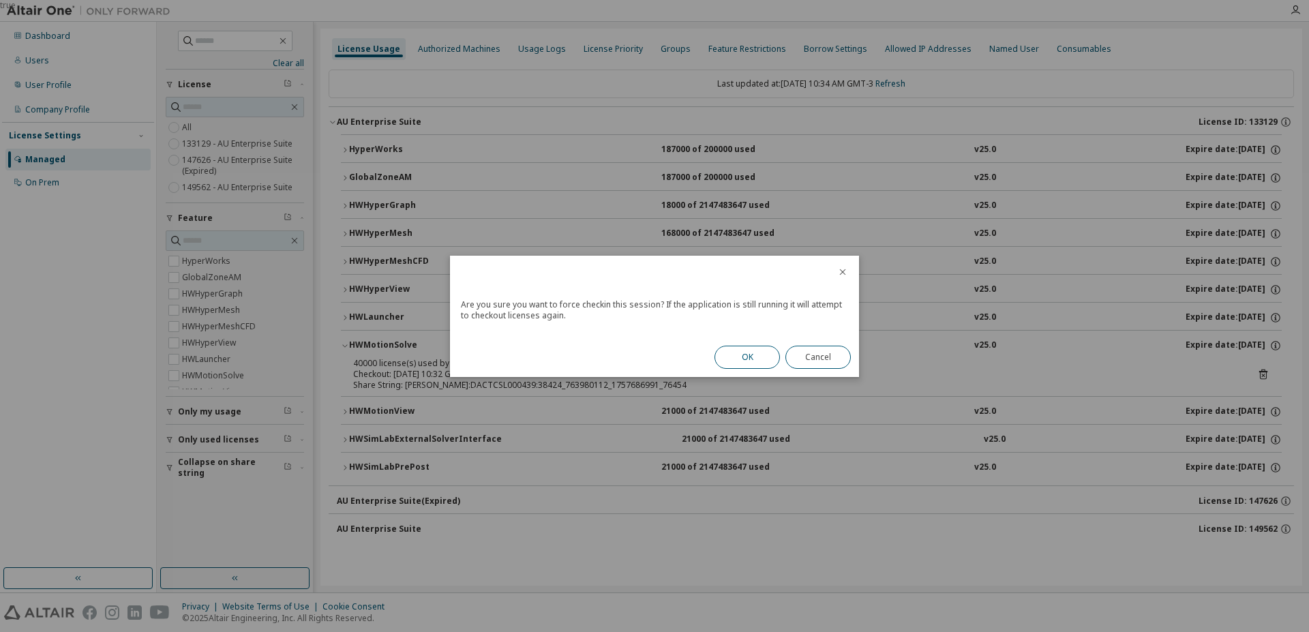
click at [745, 354] on button "OK" at bounding box center [747, 357] width 65 height 23
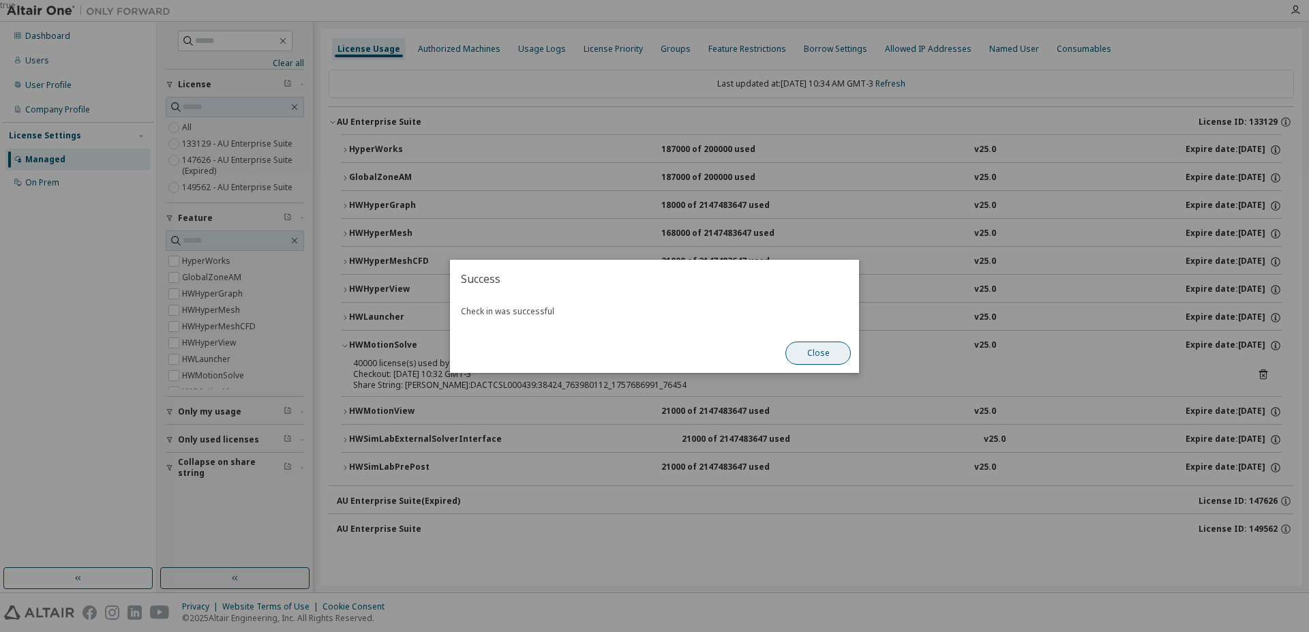
click at [815, 344] on button "Close" at bounding box center [817, 353] width 65 height 23
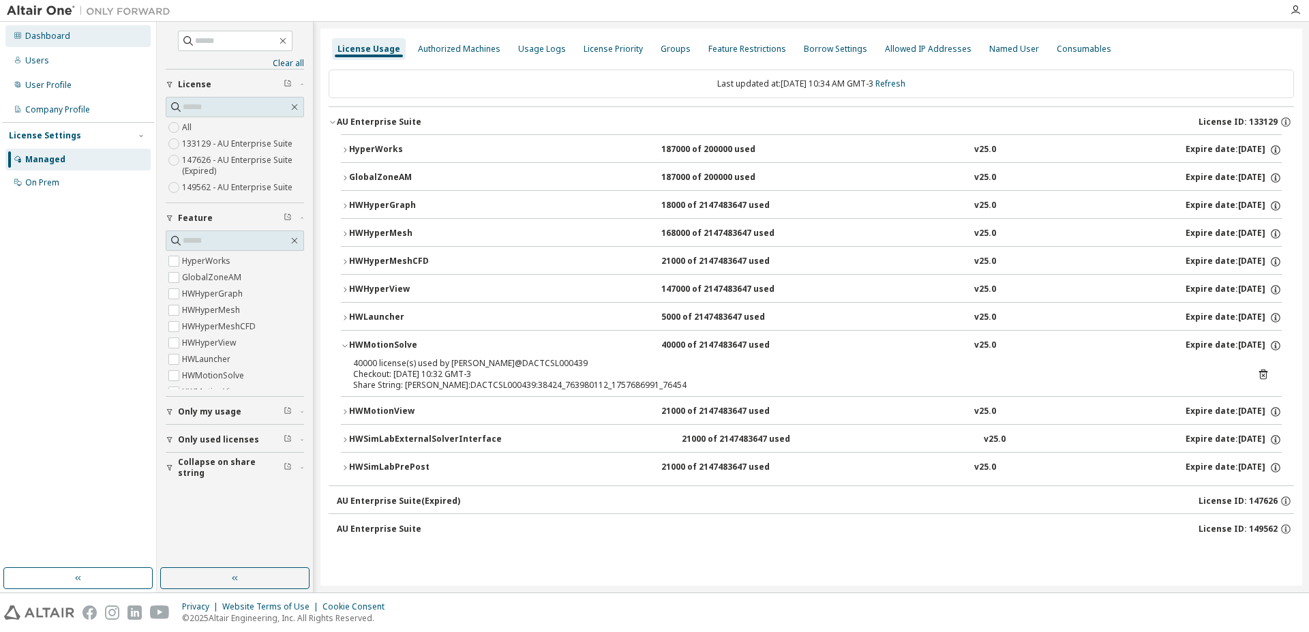
click at [68, 38] on div "Dashboard" at bounding box center [47, 36] width 45 height 11
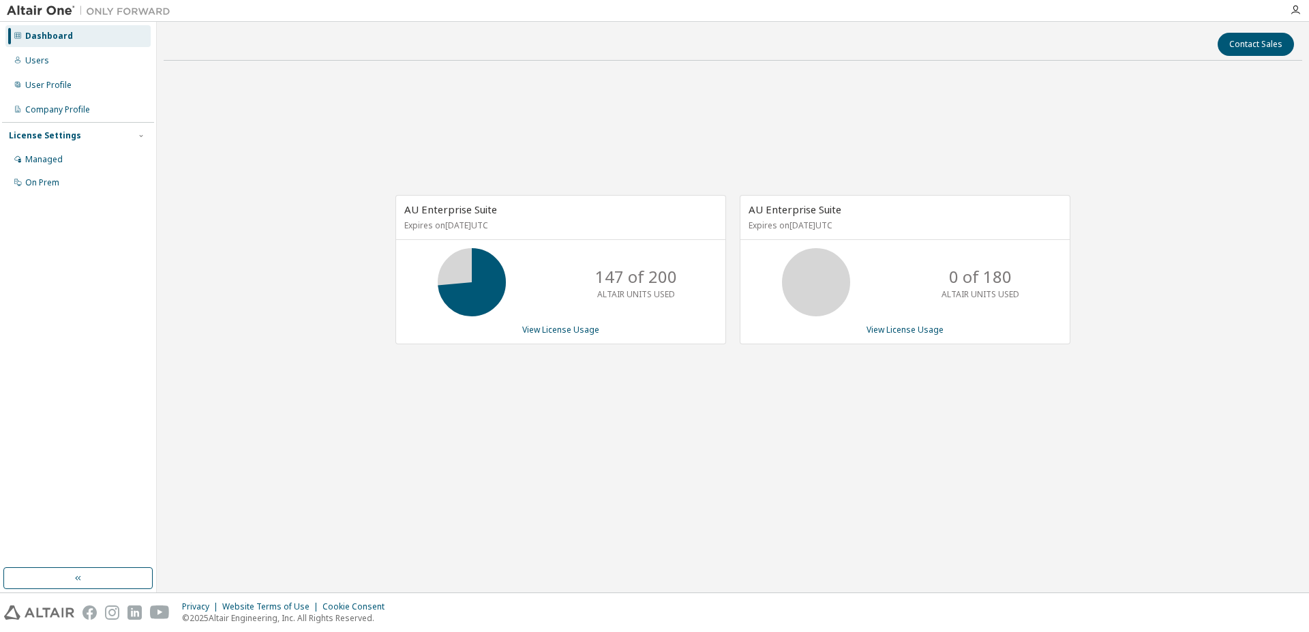
drag, startPoint x: 972, startPoint y: 119, endPoint x: 951, endPoint y: 123, distance: 21.7
click at [967, 119] on div "AU Enterprise Suite Expires on [DATE] UTC 147 of 200 ALTAIR UNITS USED View Lic…" at bounding box center [733, 277] width 1139 height 411
click at [577, 327] on link "View License Usage" at bounding box center [560, 330] width 77 height 12
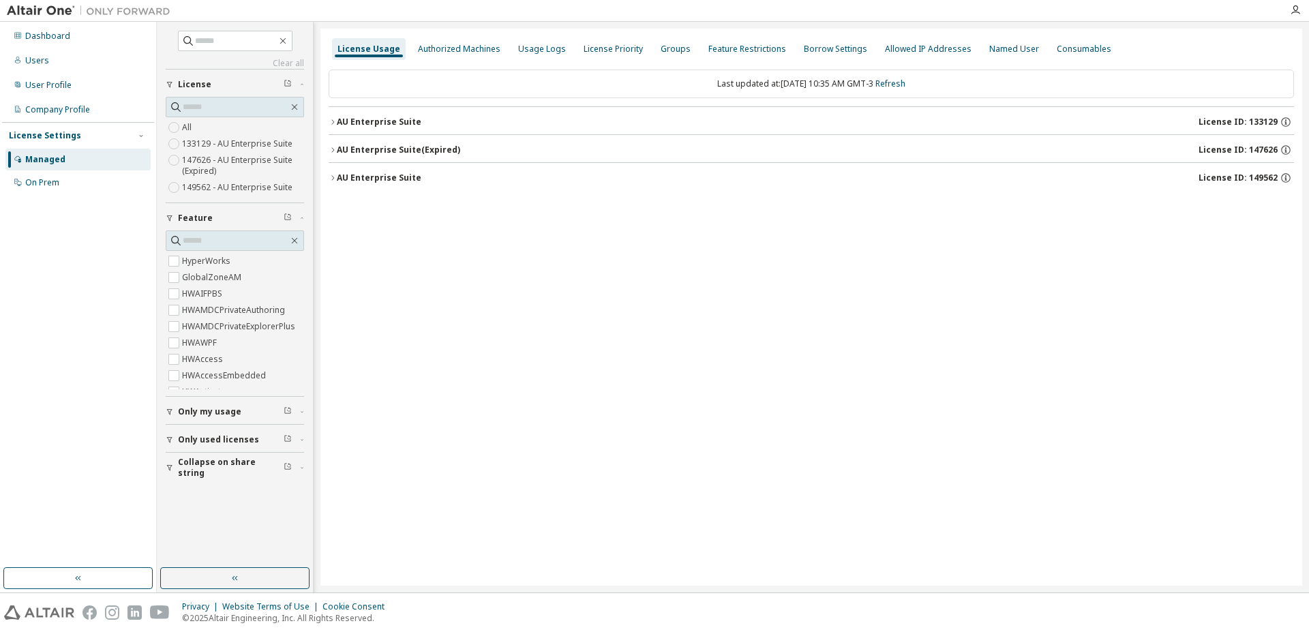
click at [173, 442] on icon "button" at bounding box center [170, 440] width 8 height 8
click at [335, 119] on icon "button" at bounding box center [333, 122] width 8 height 8
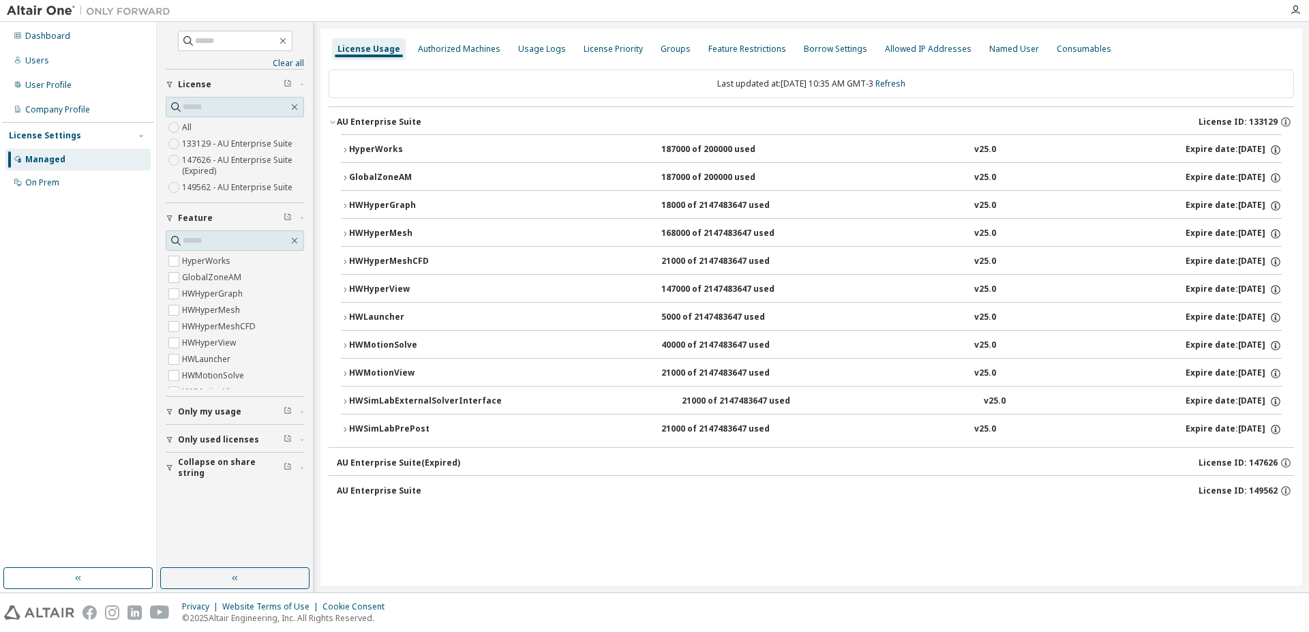
click at [346, 344] on icon "button" at bounding box center [345, 346] width 8 height 8
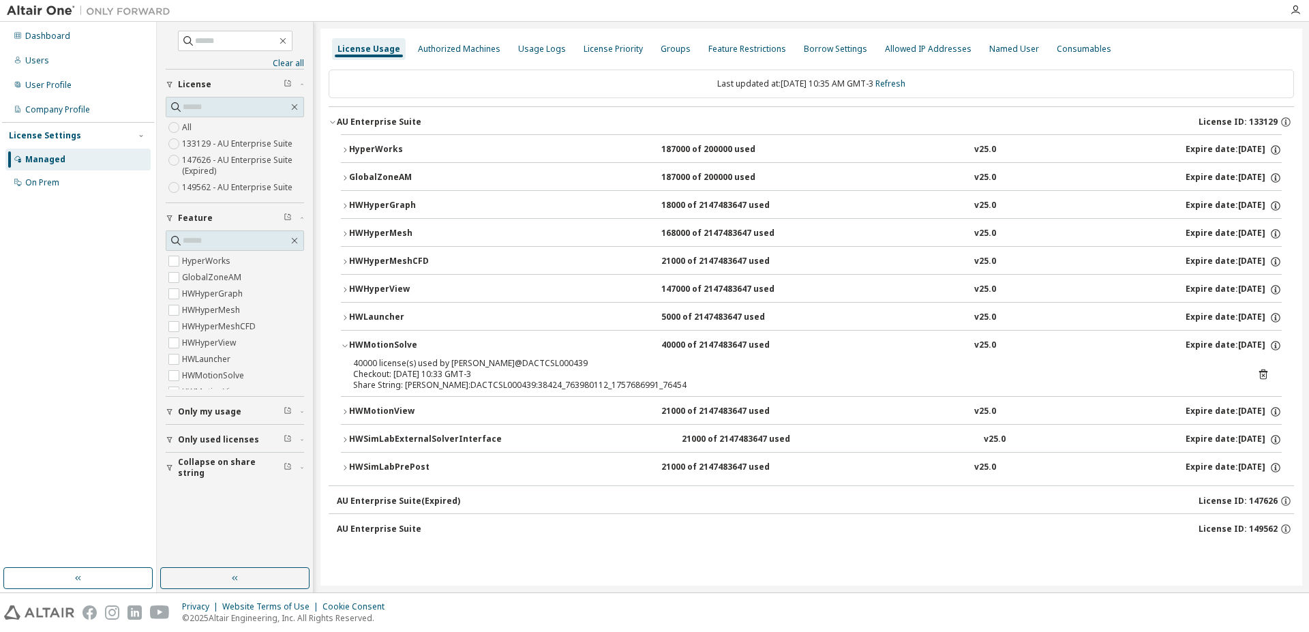
click at [1263, 375] on icon at bounding box center [1262, 375] width 3 height 3
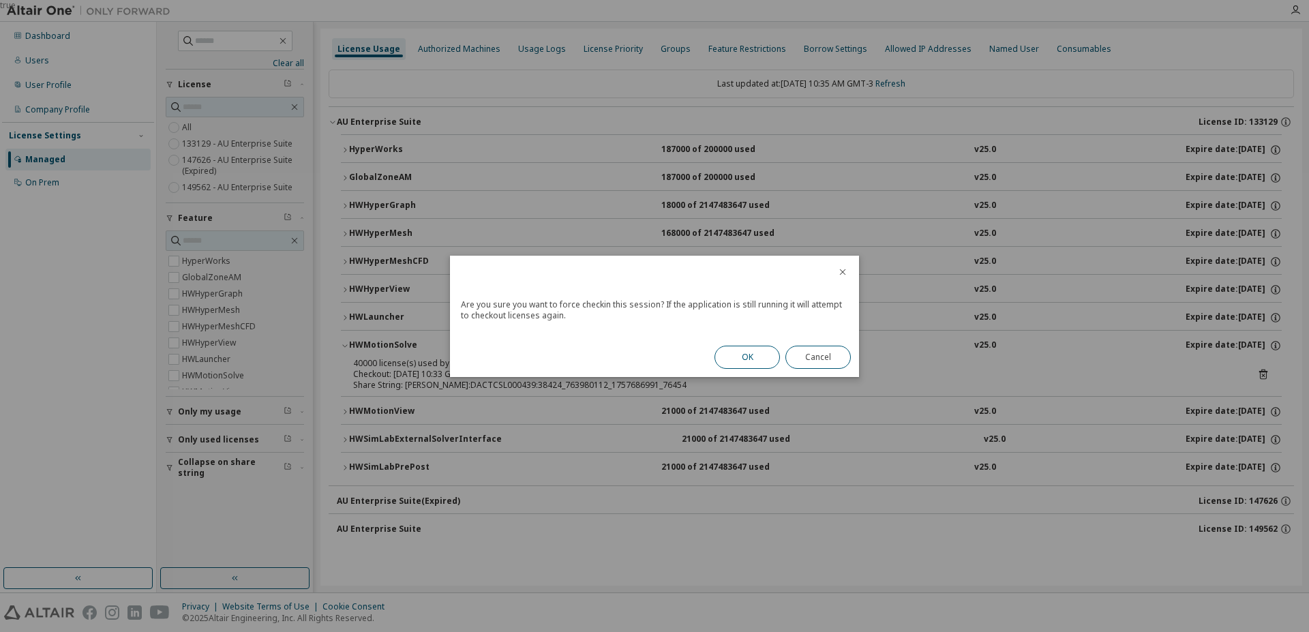
click at [750, 356] on button "OK" at bounding box center [747, 357] width 65 height 23
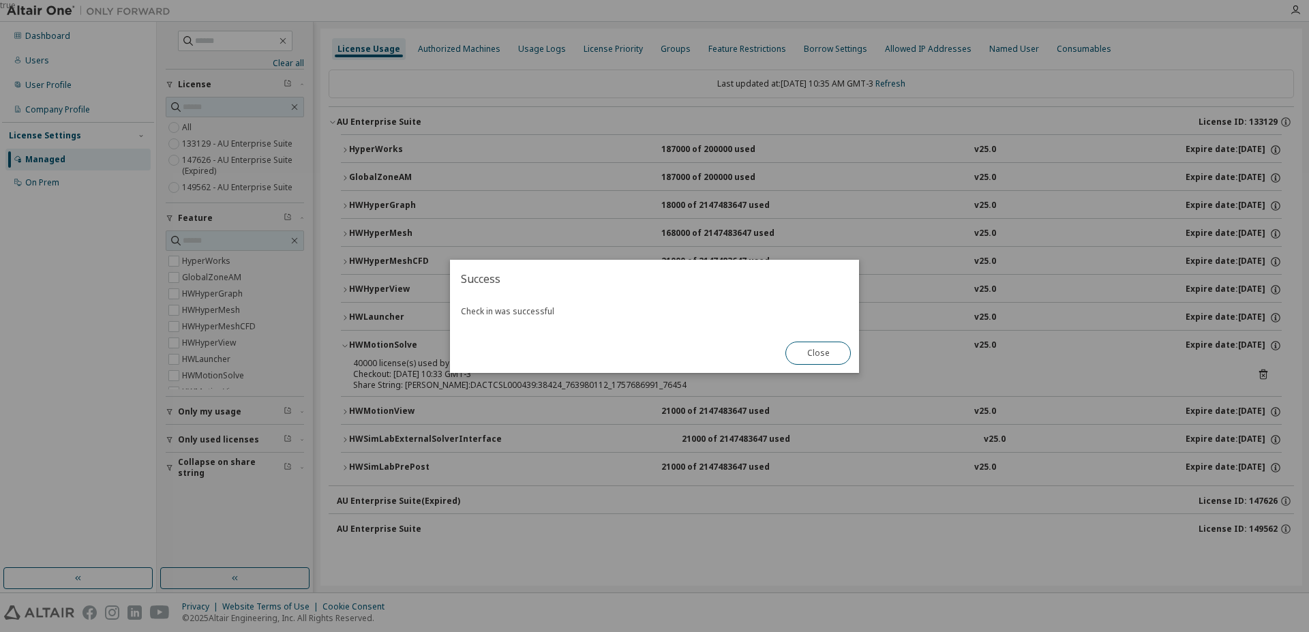
click at [839, 357] on button "Close" at bounding box center [817, 353] width 65 height 23
